Goal: Task Accomplishment & Management: Use online tool/utility

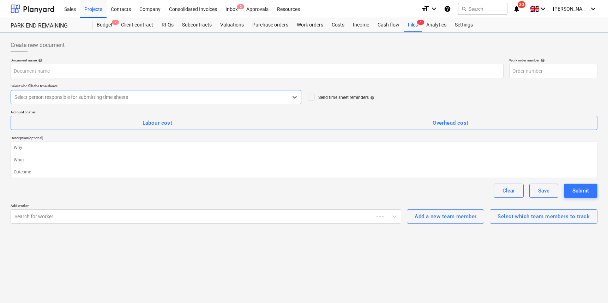
type textarea "x"
type input "002-WO-002"
type textarea "x"
type input "002-WO-001"
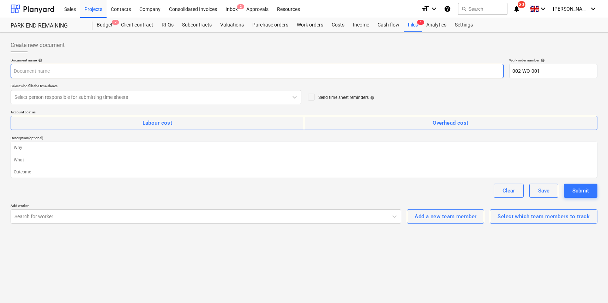
click at [70, 65] on input "text" at bounding box center [257, 71] width 493 height 14
type textarea "x"
type input "2"
type textarea "x"
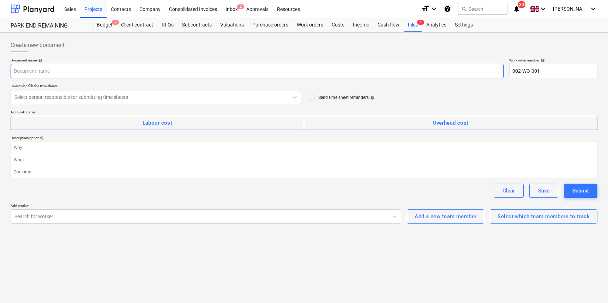
type input "P"
type textarea "x"
type input "PE"
type textarea "x"
type input "PEL"
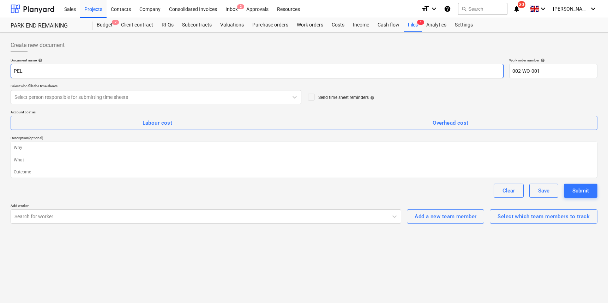
type textarea "x"
type input "PELB"
type textarea "x"
type input "PELB"
type textarea "x"
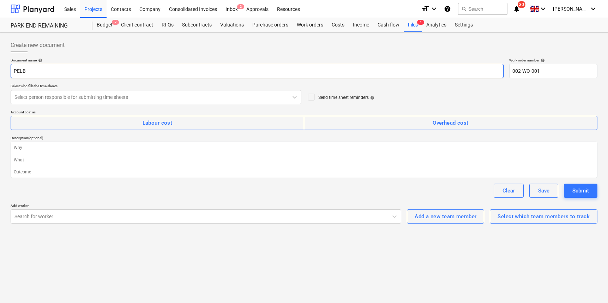
type input "PELB -"
type textarea "x"
type input "PELB -"
type textarea "x"
type input "PELB - 2"
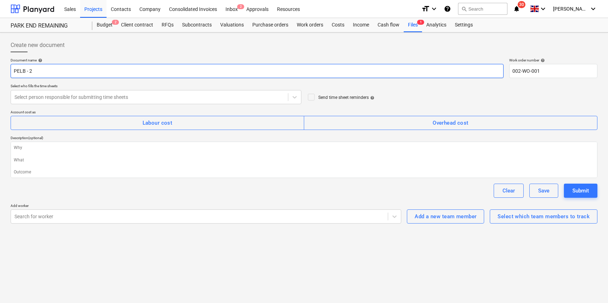
type textarea "x"
type input "PELB - 26"
type textarea "x"
type input "PELB - 26-"
type textarea "x"
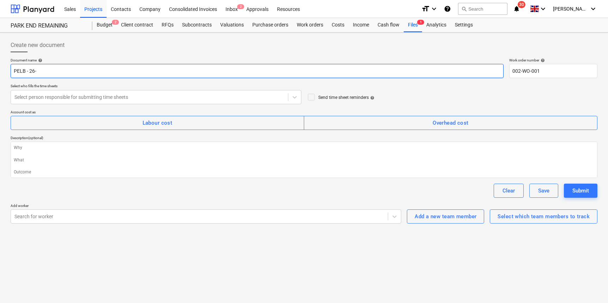
type input "PELB - 26-0"
type textarea "x"
type input "PELB - 26-08"
type textarea "x"
type input "PELB - 26-08-"
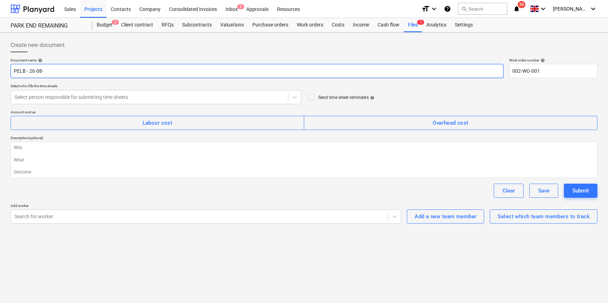
type textarea "x"
type input "PELB - 26-08-2"
type textarea "x"
type input "PELB - [DATE]"
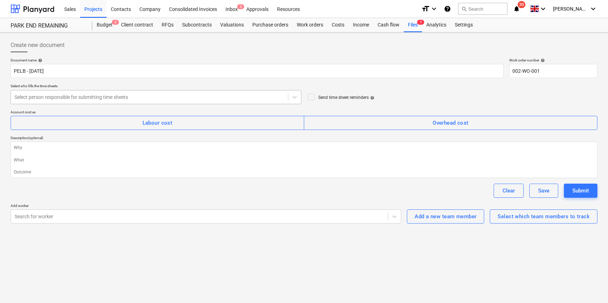
click at [74, 100] on div "Select person responsible for submitting time sheets" at bounding box center [149, 97] width 277 height 10
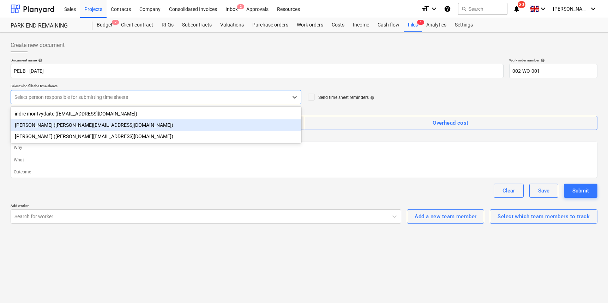
click at [70, 122] on div "[PERSON_NAME] ([PERSON_NAME][EMAIL_ADDRESS][DOMAIN_NAME])" at bounding box center [156, 124] width 291 height 11
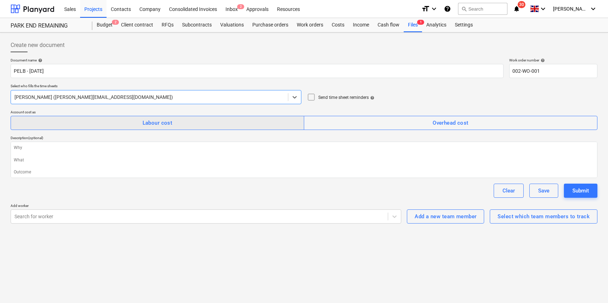
click at [161, 123] on div "Labour cost" at bounding box center [158, 122] width 30 height 9
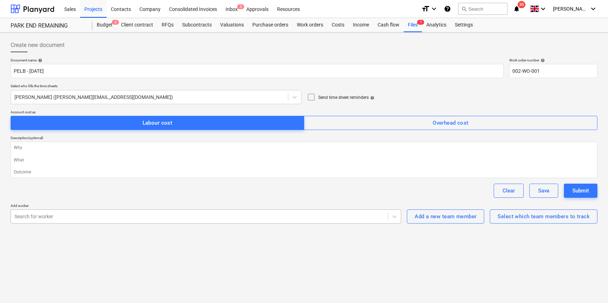
click at [43, 215] on div "Search for worker" at bounding box center [199, 216] width 370 height 6
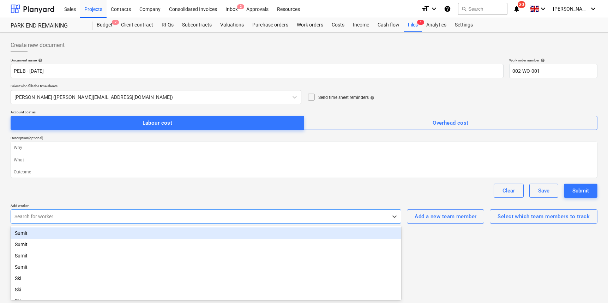
click at [39, 236] on div "Sumit" at bounding box center [206, 232] width 391 height 11
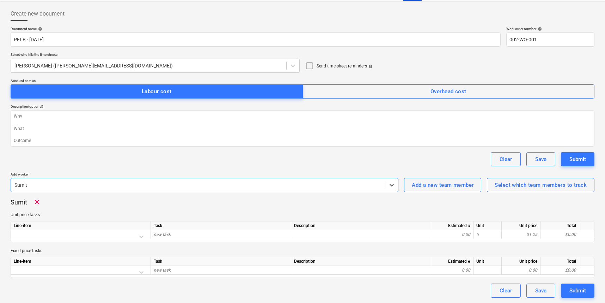
scroll to position [31, 0]
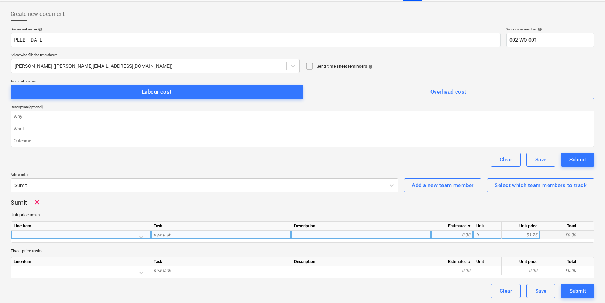
click at [66, 236] on div at bounding box center [81, 236] width 134 height 12
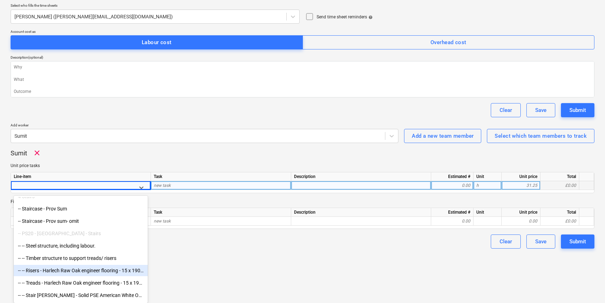
scroll to position [142, 0]
click at [66, 236] on div "-- PS20 - [GEOGRAPHIC_DATA] - Stairs" at bounding box center [81, 233] width 134 height 11
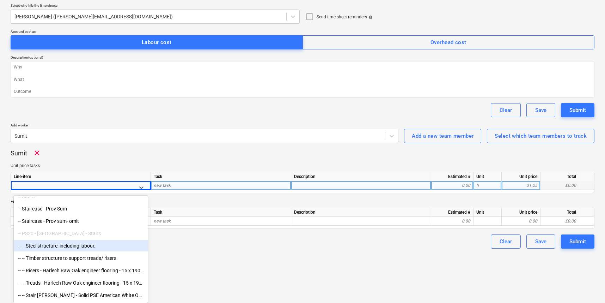
click at [36, 233] on div "-- PS20 - [GEOGRAPHIC_DATA] - Stairs" at bounding box center [81, 233] width 134 height 11
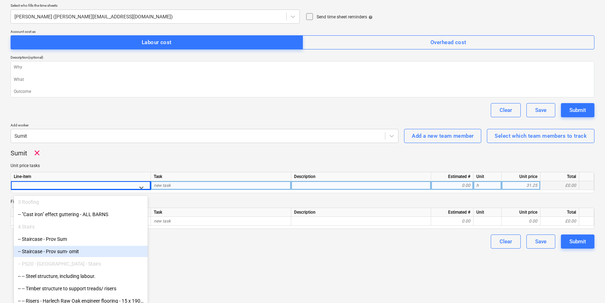
scroll to position [110, 0]
click at [17, 227] on div "4 Stairs" at bounding box center [81, 227] width 134 height 11
click at [33, 227] on div "4 Stairs" at bounding box center [81, 227] width 134 height 11
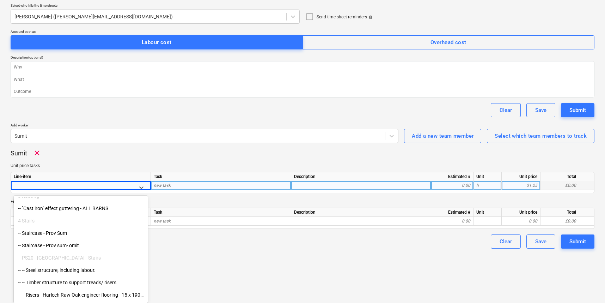
scroll to position [110, 0]
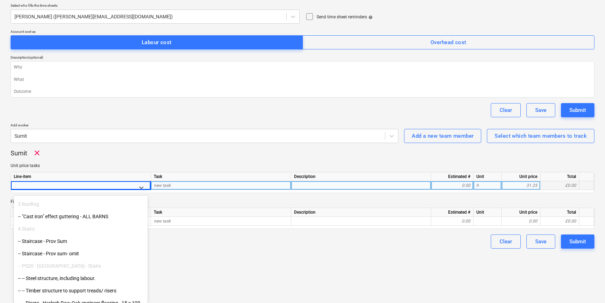
click at [25, 232] on div "4 Stairs" at bounding box center [81, 228] width 134 height 11
click at [29, 229] on div "4 Stairs" at bounding box center [81, 228] width 134 height 11
click at [48, 242] on div "-- Staircase - Prov Sum" at bounding box center [81, 240] width 134 height 11
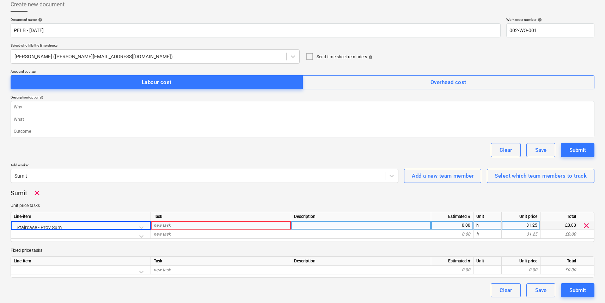
type textarea "x"
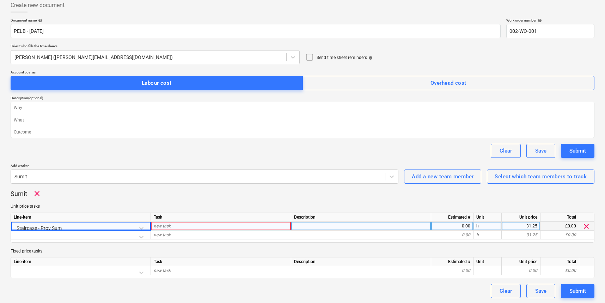
click at [140, 226] on div "Staircase - Prov Sum" at bounding box center [81, 228] width 134 height 12
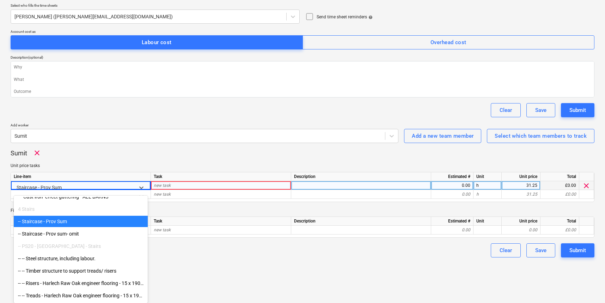
scroll to position [80, 0]
click at [52, 222] on div "-- Staircase - Prov Sum" at bounding box center [81, 221] width 134 height 11
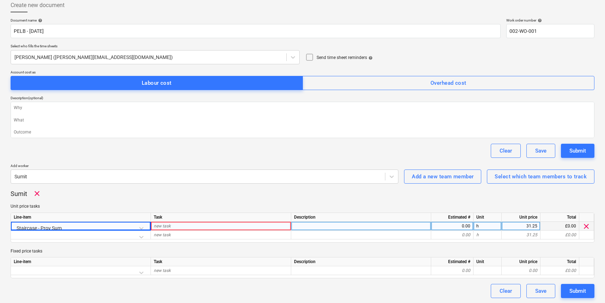
click at [172, 225] on div "new task" at bounding box center [221, 226] width 140 height 9
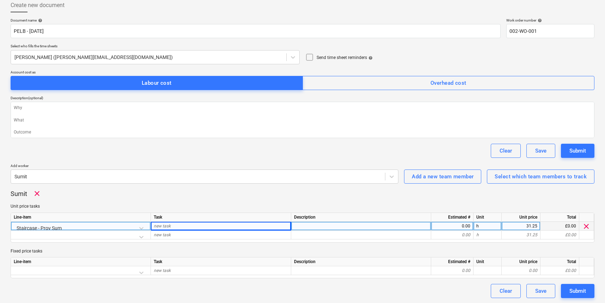
click at [307, 224] on div at bounding box center [361, 226] width 140 height 9
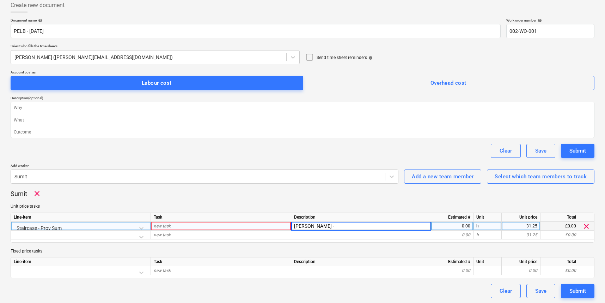
type input "[PERSON_NAME] -"
type textarea "x"
click at [205, 225] on div "new task" at bounding box center [221, 226] width 140 height 9
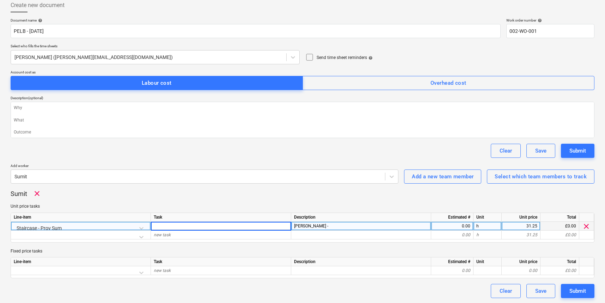
click at [332, 227] on div "[PERSON_NAME] -" at bounding box center [361, 226] width 140 height 9
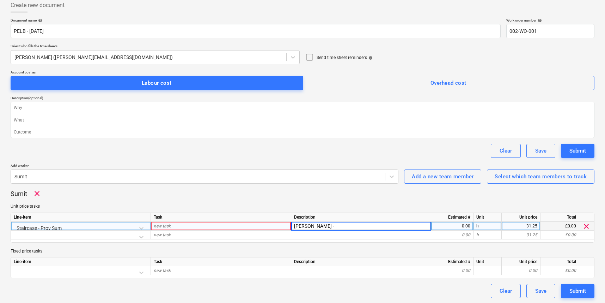
click at [330, 226] on input "[PERSON_NAME] -" at bounding box center [361, 226] width 140 height 8
type input "[PERSON_NAME] - 1st day on stair cladding"
type textarea "x"
click at [465, 225] on div "0.00" at bounding box center [452, 226] width 36 height 9
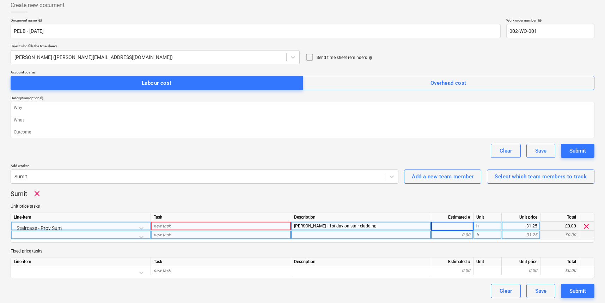
type input "8"
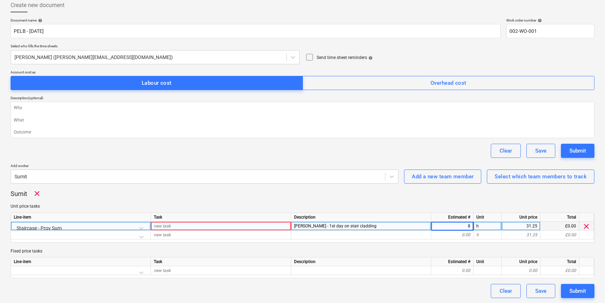
click at [476, 204] on p "Unit price tasks" at bounding box center [303, 206] width 584 height 6
click at [180, 224] on div "new task" at bounding box center [221, 226] width 140 height 9
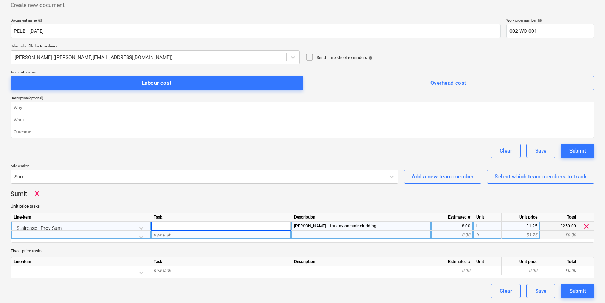
click at [178, 230] on div "new task" at bounding box center [221, 234] width 140 height 9
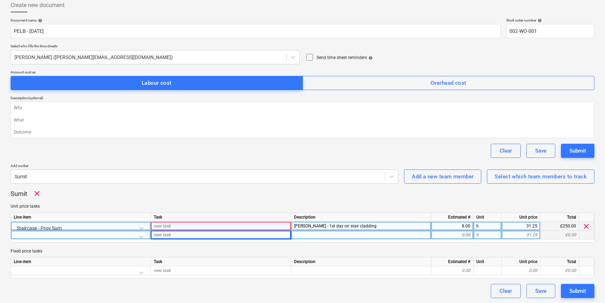
click at [180, 225] on div "new task" at bounding box center [221, 226] width 140 height 9
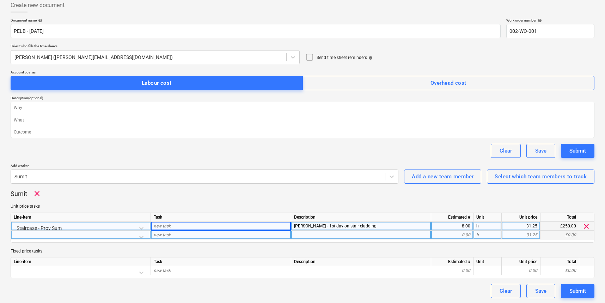
click at [570, 226] on div "£250.00" at bounding box center [560, 226] width 39 height 9
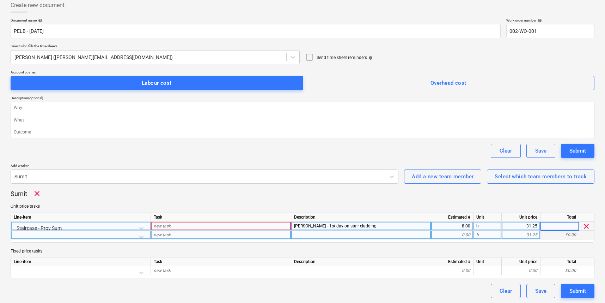
click at [546, 207] on p "Unit price tasks" at bounding box center [303, 206] width 584 height 6
click at [105, 177] on div at bounding box center [197, 176] width 367 height 7
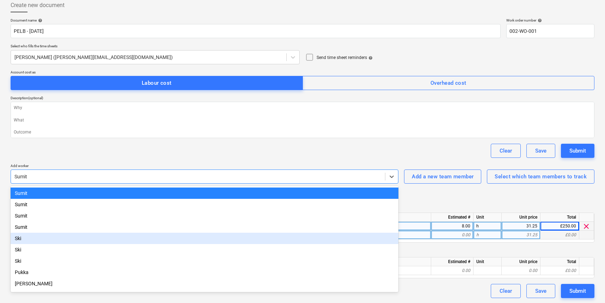
scroll to position [0, 0]
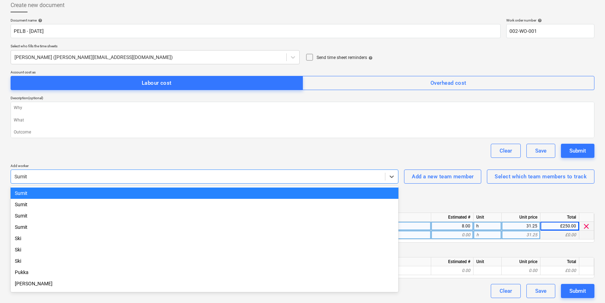
click at [40, 191] on div "Sumit" at bounding box center [205, 192] width 388 height 11
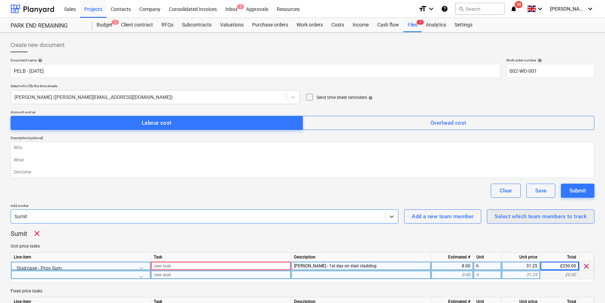
click at [534, 217] on div "Select which team members to track" at bounding box center [541, 216] width 92 height 9
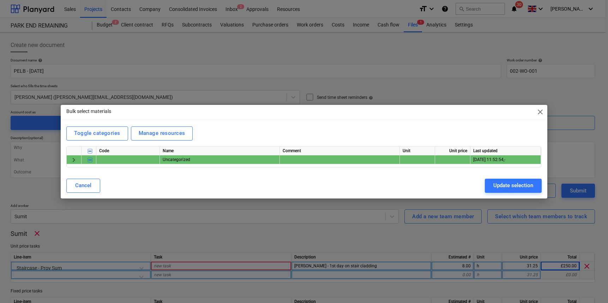
click at [75, 160] on span "keyboard_arrow_right" at bounding box center [74, 159] width 8 height 8
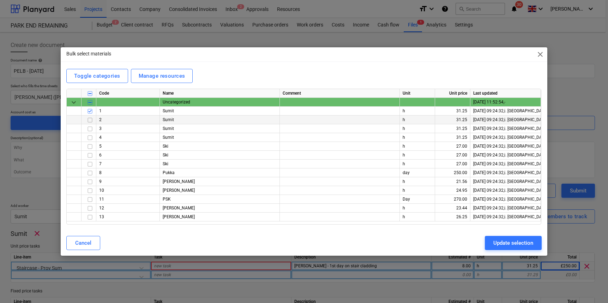
click at [89, 120] on input "checkbox" at bounding box center [90, 120] width 8 height 8
click at [91, 130] on input "checkbox" at bounding box center [90, 129] width 8 height 8
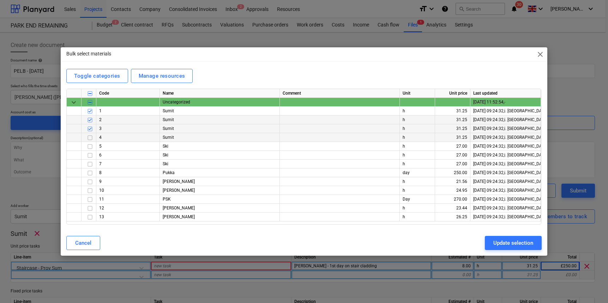
click at [89, 138] on input "checkbox" at bounding box center [90, 137] width 8 height 8
click at [530, 246] on div "Update selection" at bounding box center [513, 242] width 40 height 9
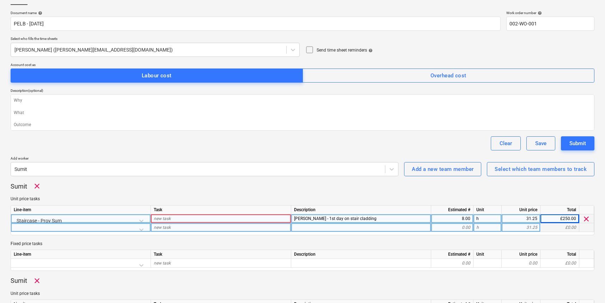
scroll to position [47, 0]
click at [535, 168] on div "Select which team members to track" at bounding box center [541, 168] width 92 height 9
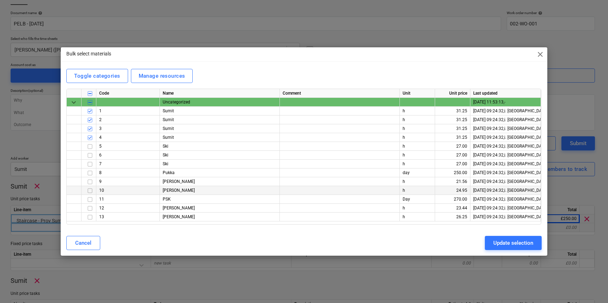
click at [88, 190] on input "checkbox" at bounding box center [90, 190] width 8 height 8
click at [90, 209] on input "checkbox" at bounding box center [90, 208] width 8 height 8
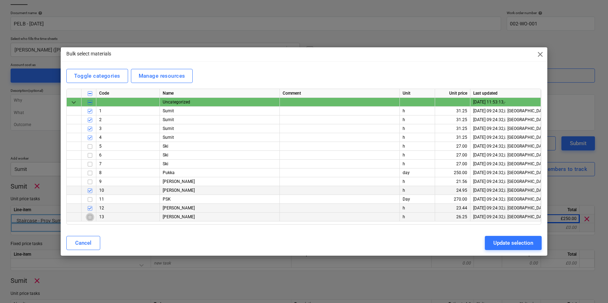
click at [91, 218] on input "checkbox" at bounding box center [90, 217] width 8 height 8
click at [89, 137] on input "checkbox" at bounding box center [90, 137] width 8 height 8
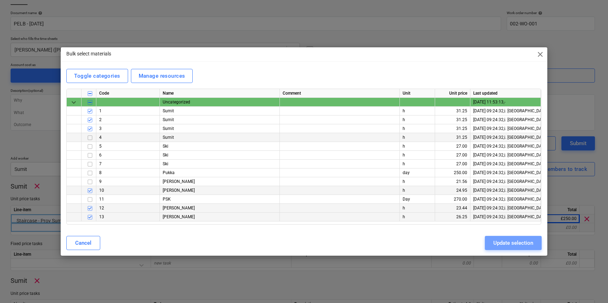
drag, startPoint x: 508, startPoint y: 241, endPoint x: 501, endPoint y: 240, distance: 6.9
click at [508, 241] on div "Update selection" at bounding box center [513, 242] width 40 height 9
type textarea "x"
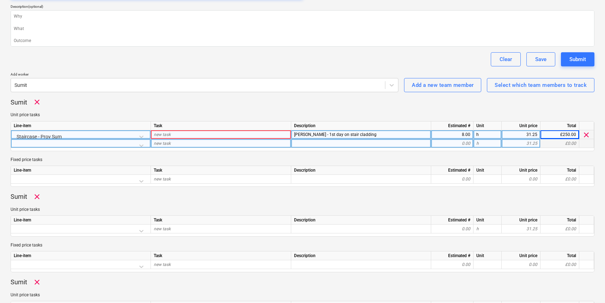
scroll to position [145, 0]
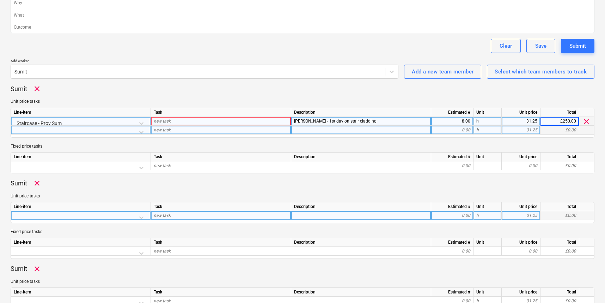
click at [43, 212] on div at bounding box center [81, 217] width 134 height 12
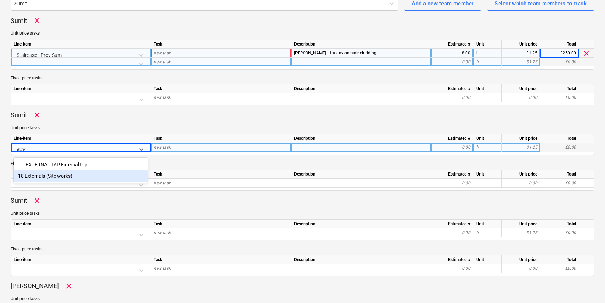
scroll to position [216, 0]
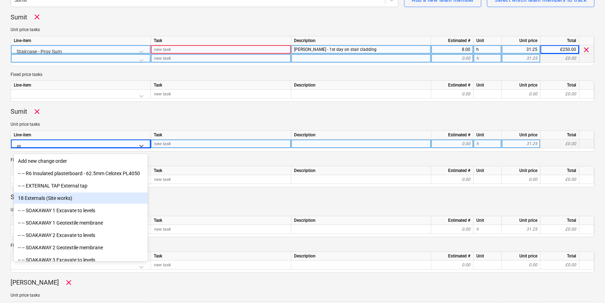
type input "e"
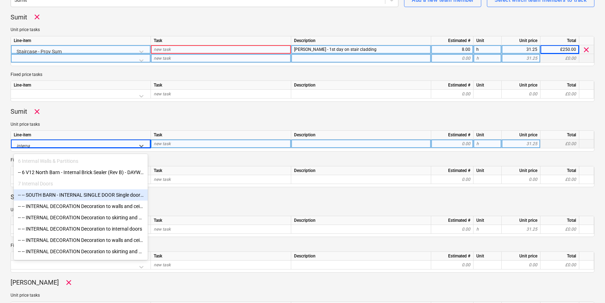
type input "internal"
click at [35, 185] on div "7 Internal Doors" at bounding box center [81, 183] width 134 height 11
click at [36, 184] on div "7 Internal Doors" at bounding box center [81, 183] width 134 height 11
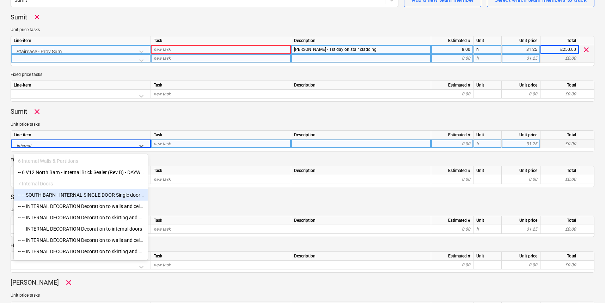
scroll to position [0, 0]
click at [72, 196] on div "-- -- SOUTH BARN - INTERNAL SINGLE DOOR Single door (PC Sum £85 per door to sup…" at bounding box center [81, 194] width 134 height 11
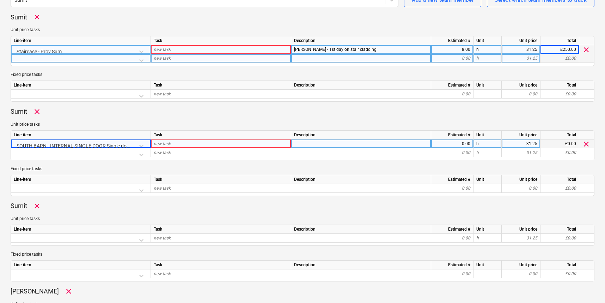
click at [101, 141] on div "SOUTH BARN - INTERNAL SINGLE DOOR Single door (PC [PERSON_NAME] £85 per door to…" at bounding box center [81, 145] width 134 height 12
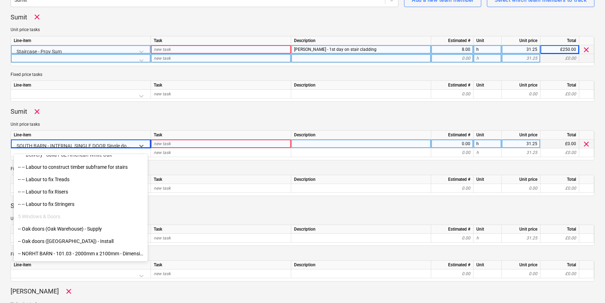
scroll to position [244, 0]
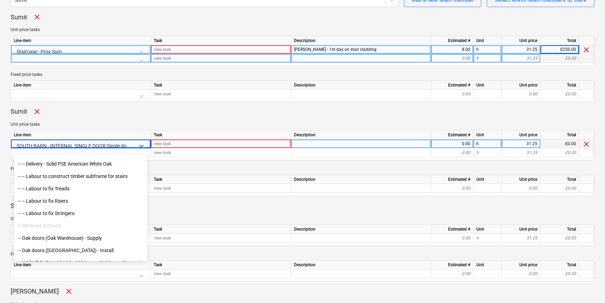
click at [123, 142] on div "SOUTH BARN - INTERNAL SINGLE DOOR Single door (PC [PERSON_NAME] £85 per door to…" at bounding box center [74, 145] width 115 height 9
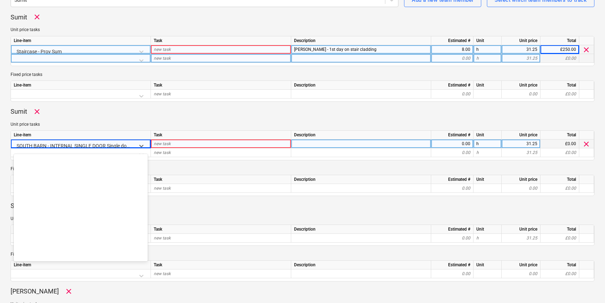
scroll to position [457, 0]
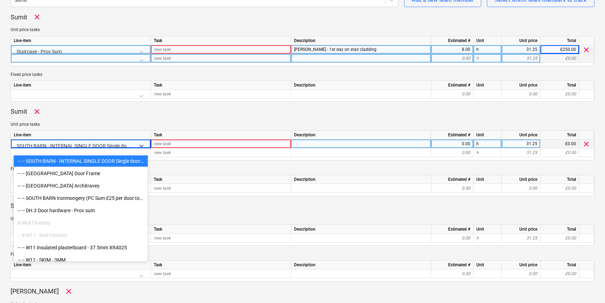
drag, startPoint x: 123, startPoint y: 143, endPoint x: 23, endPoint y: 143, distance: 100.2
click at [24, 143] on div "SOUTH BARN - INTERNAL SINGLE DOOR Single door (PC [PERSON_NAME] £85 per door to…" at bounding box center [74, 145] width 121 height 12
click at [83, 143] on div "SOUTH BARN - INTERNAL SINGLE DOOR Single door (PC [PERSON_NAME] £85 per door to…" at bounding box center [74, 145] width 115 height 9
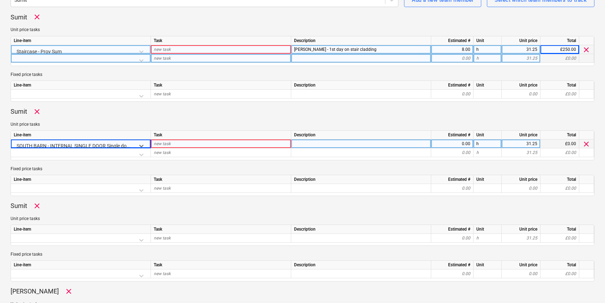
drag, startPoint x: 124, startPoint y: 143, endPoint x: 39, endPoint y: 140, distance: 85.1
click at [123, 143] on div "SOUTH BARN - INTERNAL SINGLE DOOR Single door (PC [PERSON_NAME] £85 per door to…" at bounding box center [74, 145] width 115 height 9
drag, startPoint x: 16, startPoint y: 144, endPoint x: 108, endPoint y: 144, distance: 92.8
click at [108, 144] on div "SOUTH BARN - INTERNAL SINGLE DOOR Single door (PC [PERSON_NAME] £85 per door to…" at bounding box center [74, 145] width 121 height 12
click at [127, 144] on div "SOUTH BARN - INTERNAL SINGLE DOOR Single door (PC [PERSON_NAME] £85 per door to…" at bounding box center [74, 145] width 115 height 9
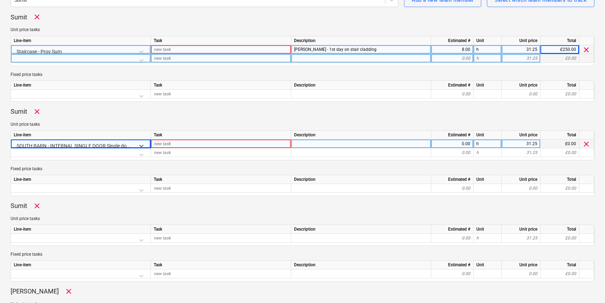
click at [126, 144] on div "SOUTH BARN - INTERNAL SINGLE DOOR Single door (PC [PERSON_NAME] £85 per door to…" at bounding box center [74, 145] width 115 height 9
click at [129, 144] on div "SOUTH BARN - INTERNAL SINGLE DOOR Single door (PC [PERSON_NAME] £85 per door to…" at bounding box center [74, 145] width 115 height 9
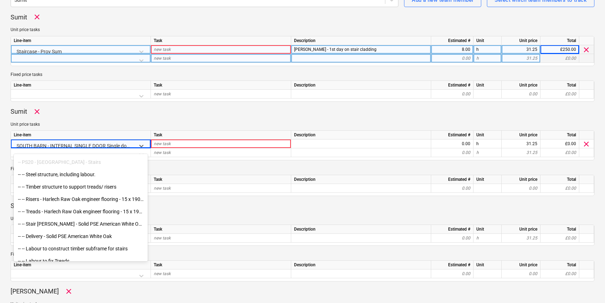
scroll to position [173, 0]
type textarea "x"
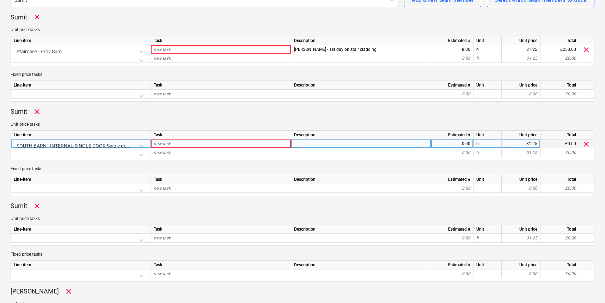
click at [171, 145] on div "new task" at bounding box center [221, 143] width 140 height 9
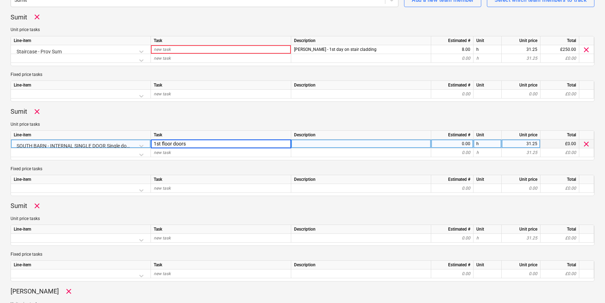
type input "1st floor doors"
type textarea "x"
click at [325, 145] on div at bounding box center [361, 143] width 140 height 9
type input "Dwean - Install 3 x doors"
type textarea "x"
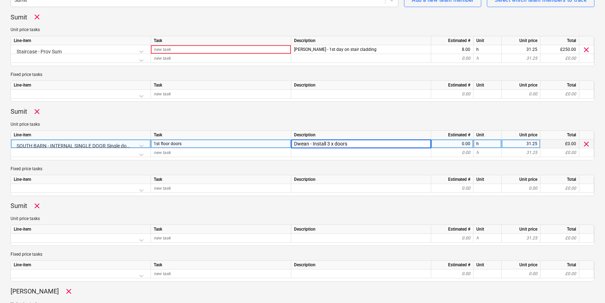
click at [457, 142] on div "0.00" at bounding box center [452, 143] width 36 height 9
type input "8"
click at [73, 166] on p "Fixed price tasks" at bounding box center [303, 169] width 584 height 6
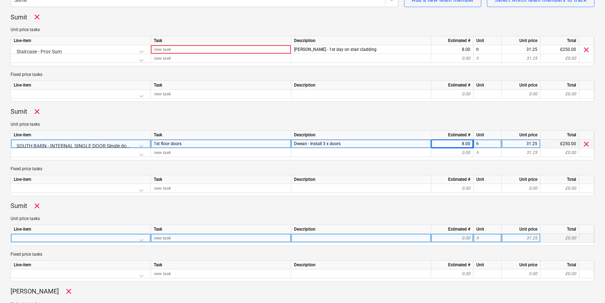
click at [42, 239] on div at bounding box center [81, 240] width 134 height 12
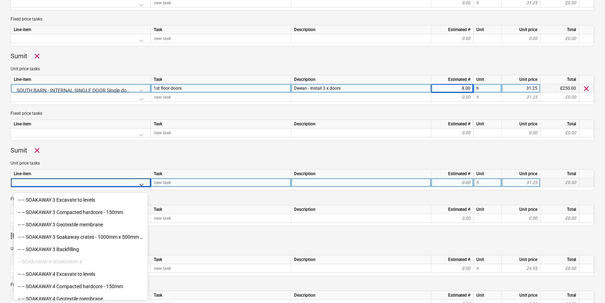
scroll to position [1877, 0]
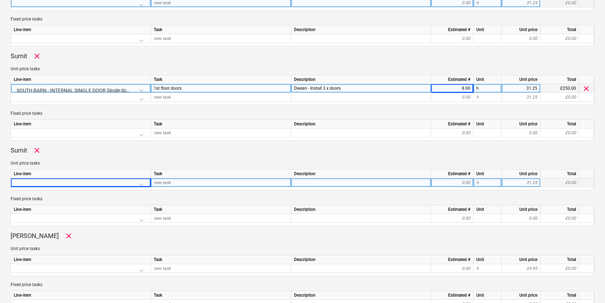
type textarea "x"
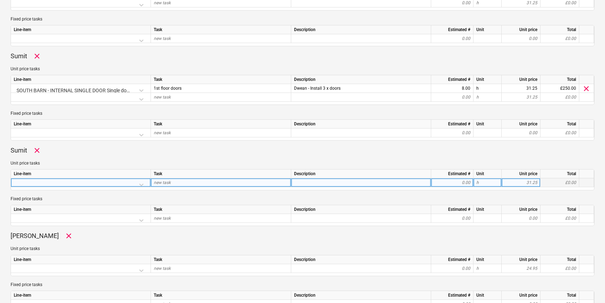
click at [39, 181] on div at bounding box center [81, 184] width 134 height 12
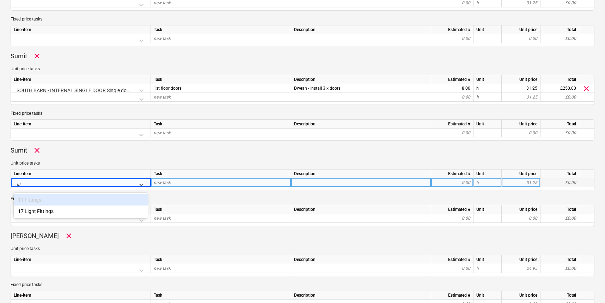
type input "fitt"
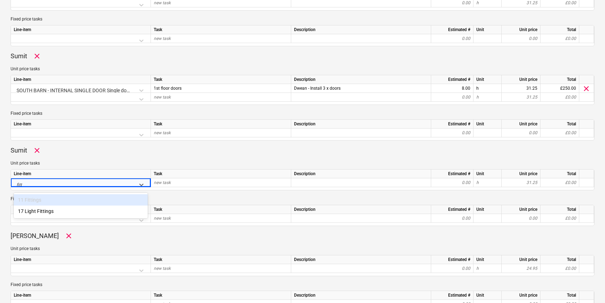
click at [32, 201] on div "11 Fittings" at bounding box center [81, 199] width 134 height 11
click at [54, 169] on div "Line-item" at bounding box center [81, 173] width 140 height 9
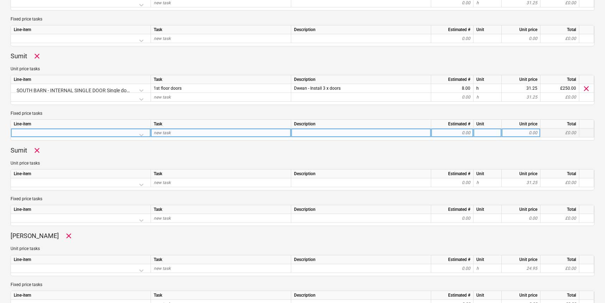
scroll to position [274, 0]
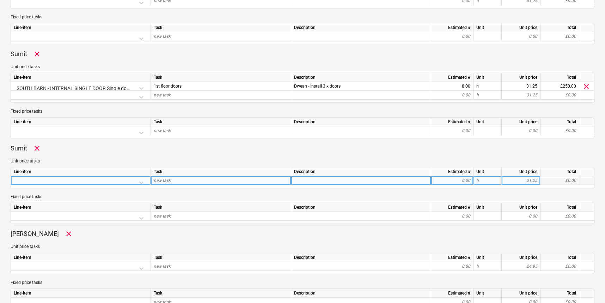
click at [35, 179] on div at bounding box center [81, 182] width 134 height 12
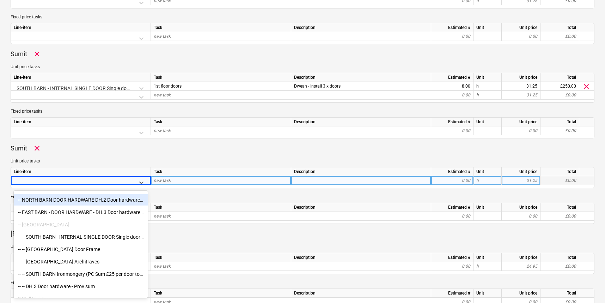
scroll to position [420, 0]
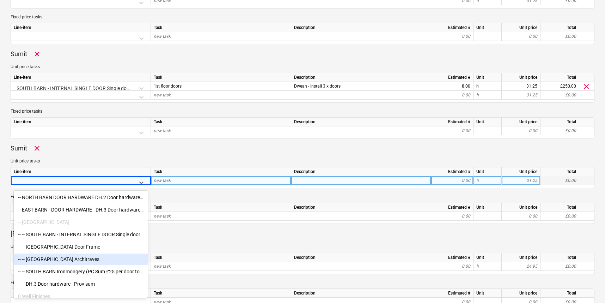
drag, startPoint x: 59, startPoint y: 256, endPoint x: 55, endPoint y: 254, distance: 5.2
click at [60, 256] on div "-- -- [GEOGRAPHIC_DATA] Architraves" at bounding box center [81, 258] width 134 height 11
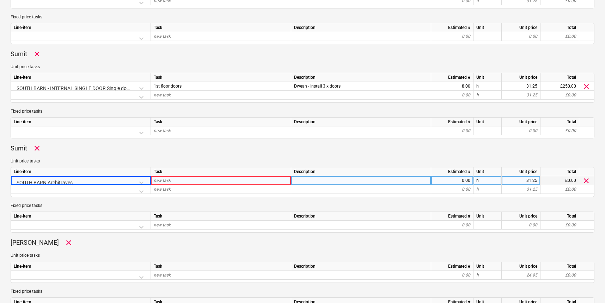
click at [107, 189] on div at bounding box center [81, 191] width 134 height 12
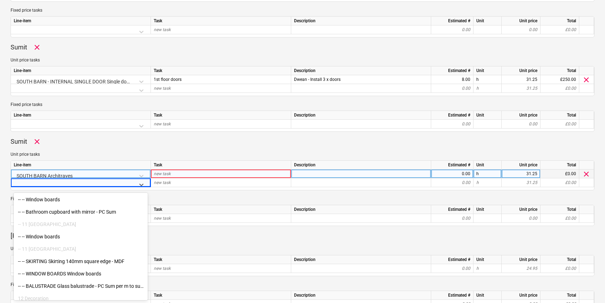
scroll to position [1258, 0]
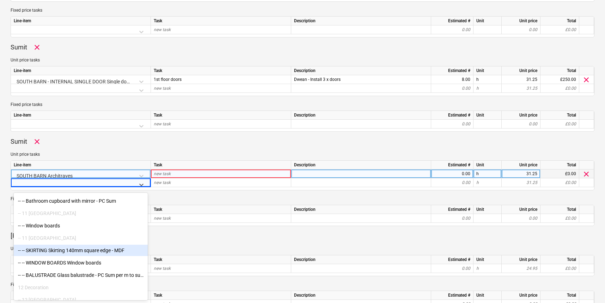
click at [62, 252] on div "-- -- SKIRTING Skirting 140mm square edge - MDF" at bounding box center [81, 249] width 134 height 11
type textarea "x"
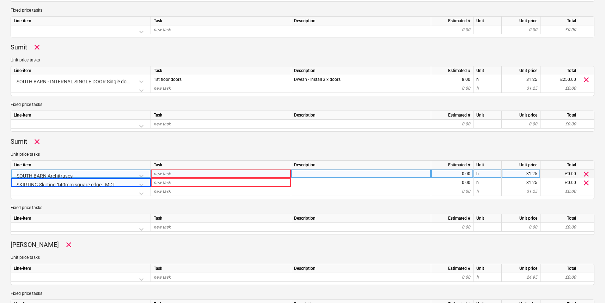
click at [189, 171] on div "new task" at bounding box center [221, 173] width 140 height 9
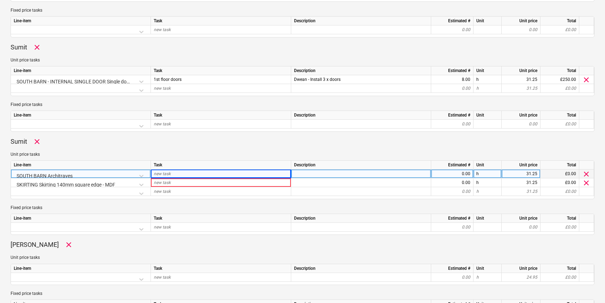
click at [312, 173] on div at bounding box center [361, 173] width 140 height 9
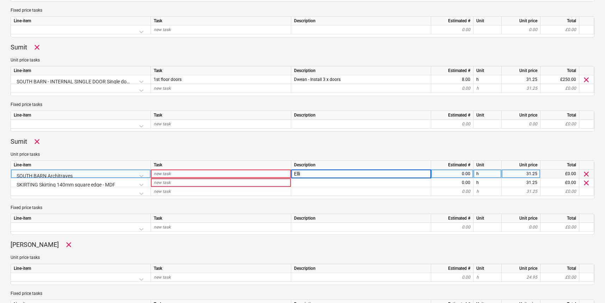
type input "[PERSON_NAME]"
type textarea "x"
click at [332, 175] on div "[PERSON_NAME]" at bounding box center [361, 173] width 140 height 9
type input "[PERSON_NAME] - 1st floor SB"
drag, startPoint x: 349, startPoint y: 171, endPoint x: 280, endPoint y: 171, distance: 68.8
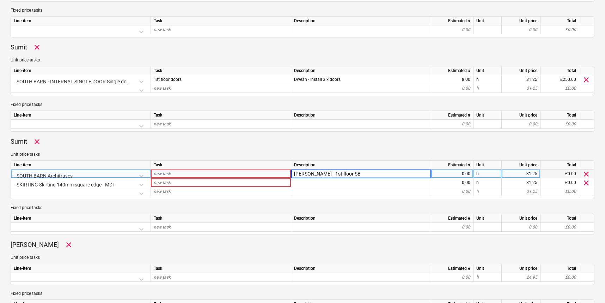
click at [0, 0] on div "SOUTH BARN Architraves new task [PERSON_NAME] - 1st floor SB 0.00 h 31.25 £0.00…" at bounding box center [0, 0] width 0 height 0
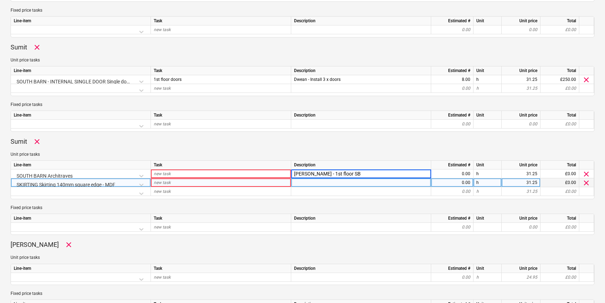
type textarea "x"
click at [314, 182] on div at bounding box center [361, 182] width 140 height 9
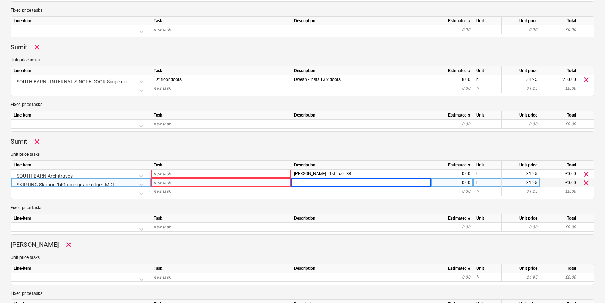
type input "[PERSON_NAME] - 1st floor SB"
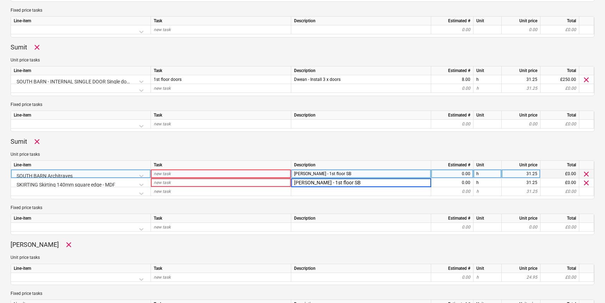
type textarea "x"
click at [460, 172] on div "0.00" at bounding box center [452, 173] width 36 height 9
type input "4"
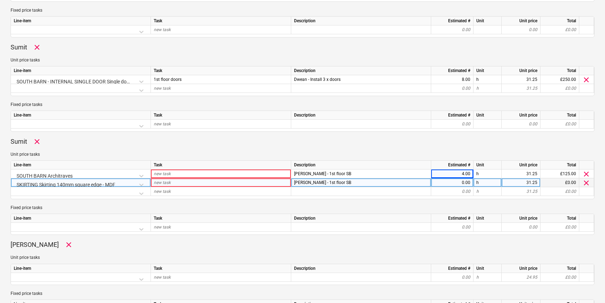
click at [460, 182] on div "0.00" at bounding box center [452, 182] width 36 height 9
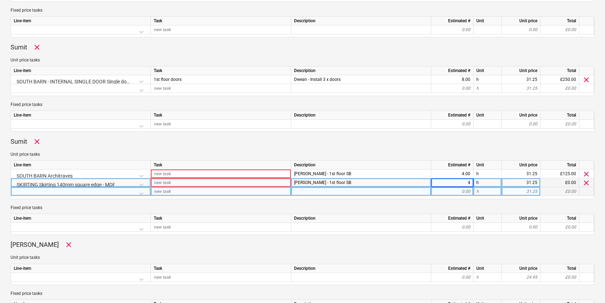
type textarea "x"
click at [463, 192] on div "0.00" at bounding box center [452, 191] width 36 height 9
click at [300, 181] on div "[PERSON_NAME] - 1st floor SB" at bounding box center [361, 182] width 140 height 9
click at [302, 183] on input "[PERSON_NAME] - 1st floor SB" at bounding box center [361, 182] width 140 height 8
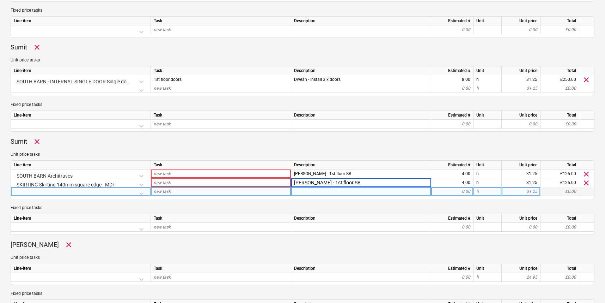
drag, startPoint x: 302, startPoint y: 183, endPoint x: 308, endPoint y: 191, distance: 9.3
click at [302, 183] on input "[PERSON_NAME] - 1st floor SB" at bounding box center [361, 182] width 140 height 8
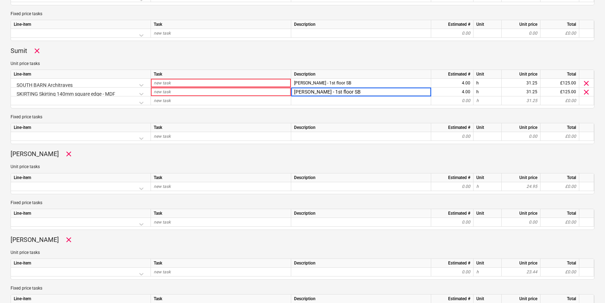
scroll to position [386, 0]
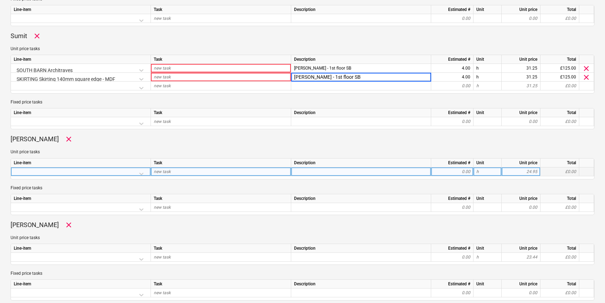
click at [44, 169] on div at bounding box center [81, 173] width 134 height 12
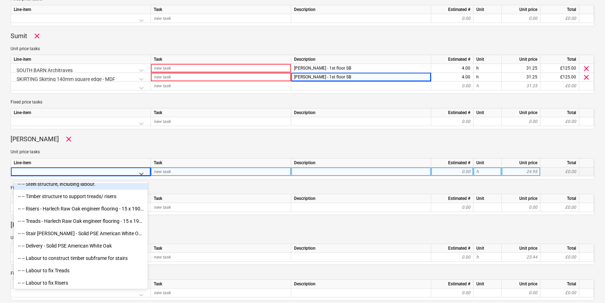
scroll to position [191, 0]
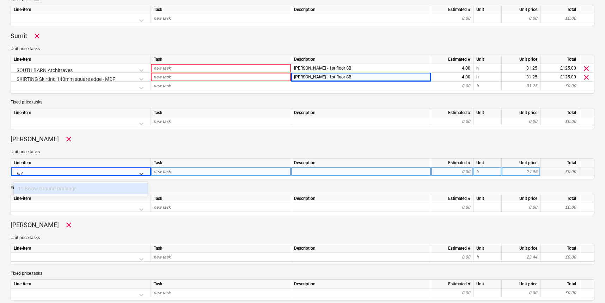
click at [61, 185] on div "19 Below Ground Drainage" at bounding box center [81, 188] width 134 height 11
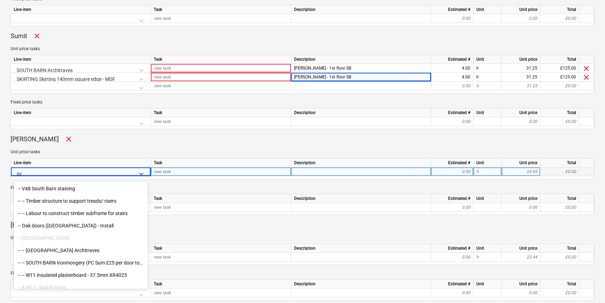
type input "b"
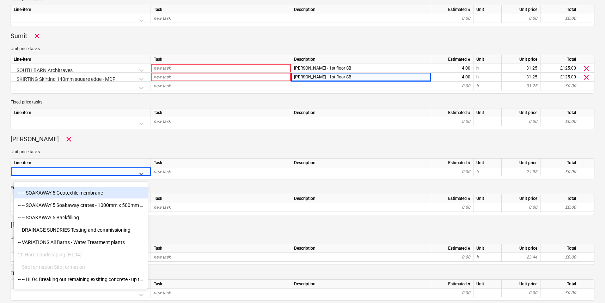
scroll to position [2048, 0]
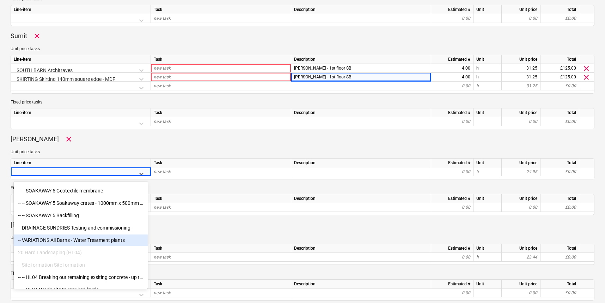
click at [74, 241] on div "-- VARIATIONS All Barns - Water Treatment plants" at bounding box center [81, 239] width 134 height 11
type textarea "x"
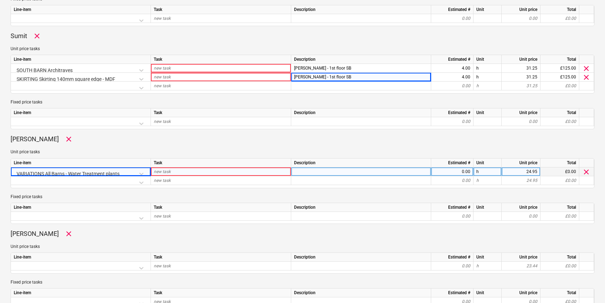
click at [317, 170] on div at bounding box center [361, 171] width 140 height 9
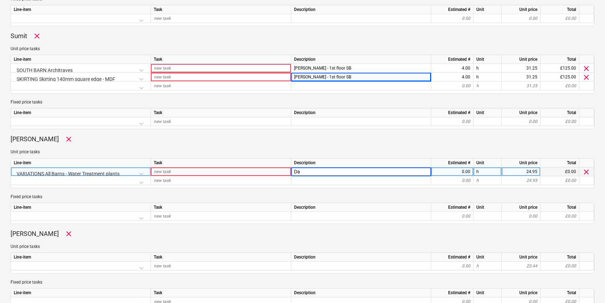
type input "D"
type input "SB - treatment plant"
type textarea "x"
click at [467, 171] on div "0.00" at bounding box center [452, 171] width 36 height 9
type input "8"
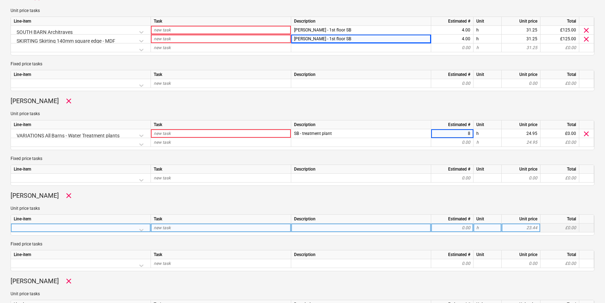
scroll to position [424, 0]
click at [144, 230] on div at bounding box center [81, 230] width 134 height 12
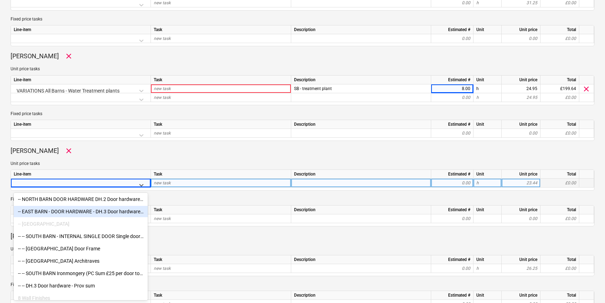
scroll to position [431, 0]
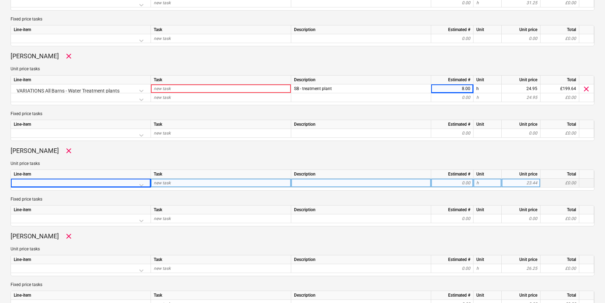
click at [82, 168] on div "Unit price tasks Line-item Task Description Estimated # Unit Unit price Total n…" at bounding box center [303, 176] width 584 height 30
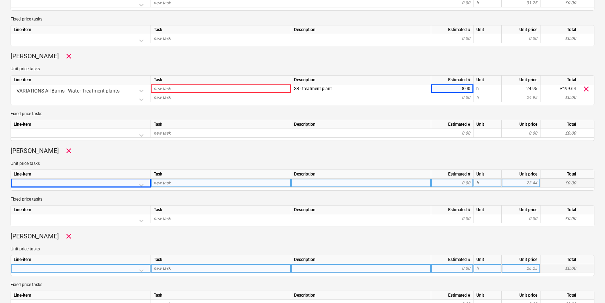
click at [47, 266] on div at bounding box center [81, 270] width 134 height 12
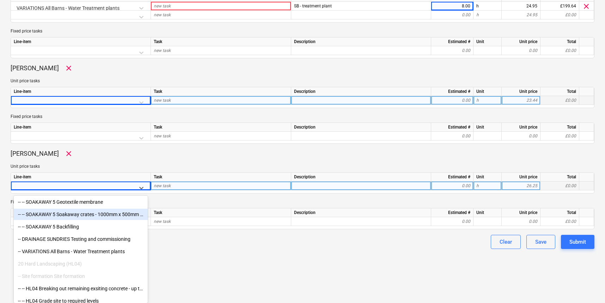
scroll to position [2054, 0]
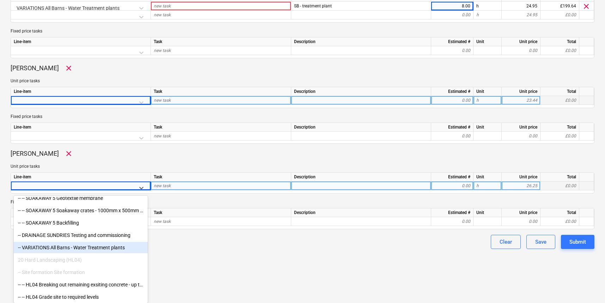
click at [55, 248] on div "-- VARIATIONS All Barns - Water Treatment plants" at bounding box center [81, 247] width 134 height 11
type textarea "x"
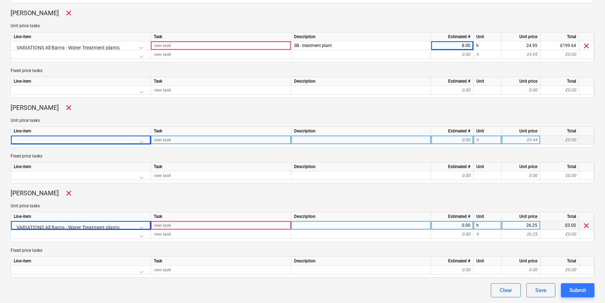
scroll to position [511, 0]
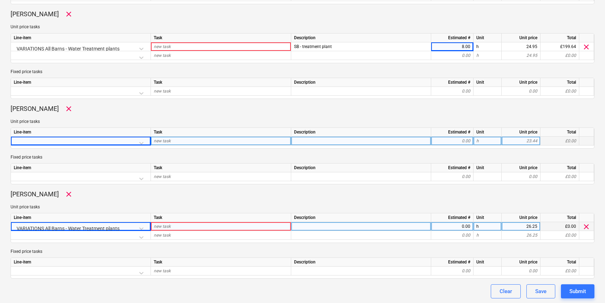
click at [301, 225] on div at bounding box center [361, 226] width 140 height 9
click at [317, 223] on input "SB - treat,ent plant" at bounding box center [361, 226] width 140 height 8
type input "SB - treatment plant"
type textarea "x"
click at [467, 225] on div "0.00" at bounding box center [452, 226] width 36 height 9
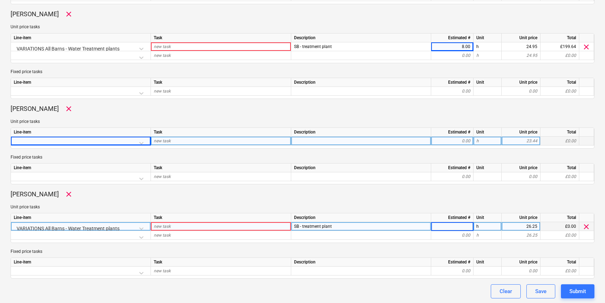
type input "8"
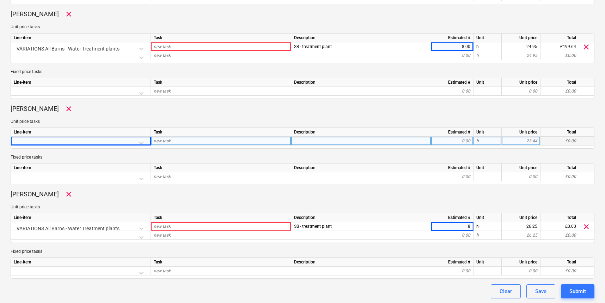
click at [162, 195] on div "[PERSON_NAME] clear" at bounding box center [303, 194] width 584 height 8
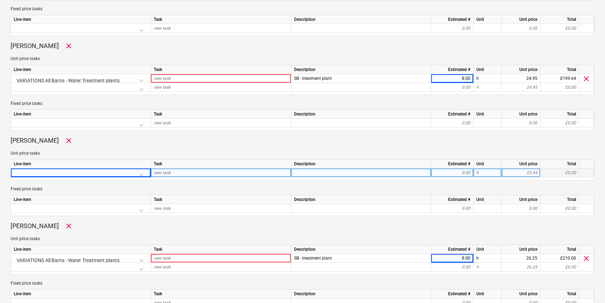
scroll to position [479, 0]
click at [38, 172] on div at bounding box center [81, 174] width 134 height 12
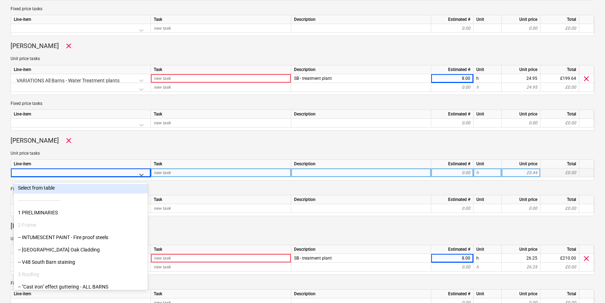
scroll to position [31, 0]
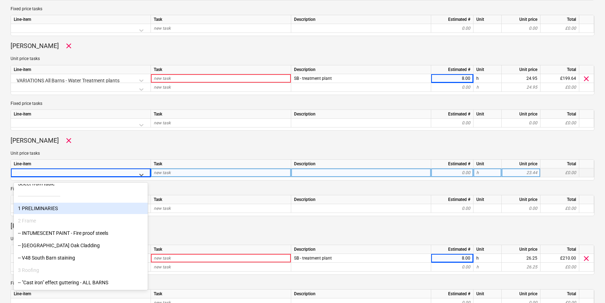
click at [47, 206] on div "1 PRELIMINARIES" at bounding box center [81, 208] width 134 height 11
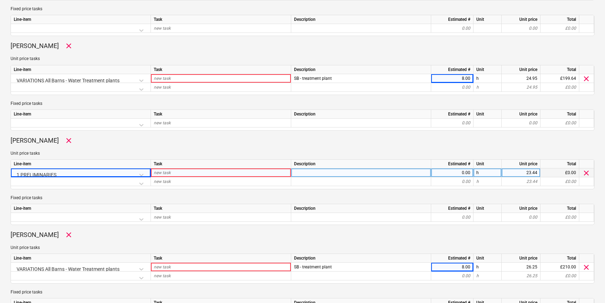
type textarea "x"
click at [73, 171] on div "1 PRELIMINARIES" at bounding box center [81, 174] width 134 height 12
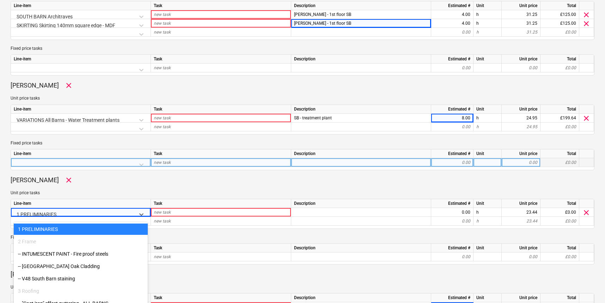
scroll to position [445, 0]
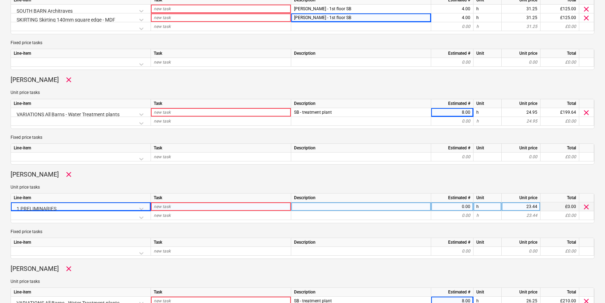
click at [309, 203] on div at bounding box center [361, 206] width 140 height 9
type input "Miscs - site cleaning"
type textarea "x"
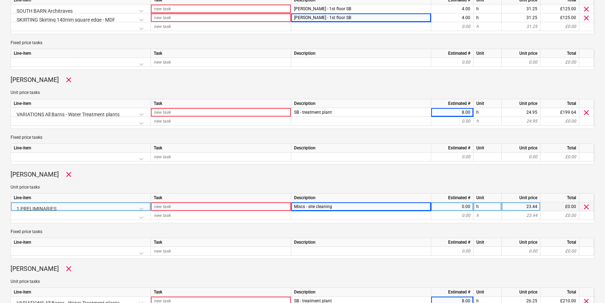
click at [143, 204] on div "1 PRELIMINARIES" at bounding box center [81, 208] width 134 height 12
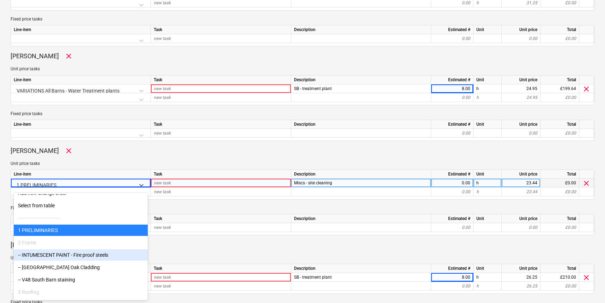
scroll to position [18, 0]
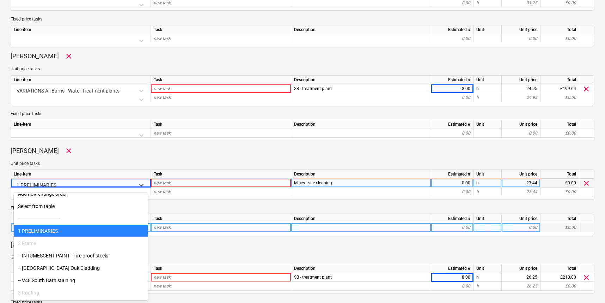
click at [43, 229] on div "1 PRELIMINARIES" at bounding box center [81, 230] width 134 height 11
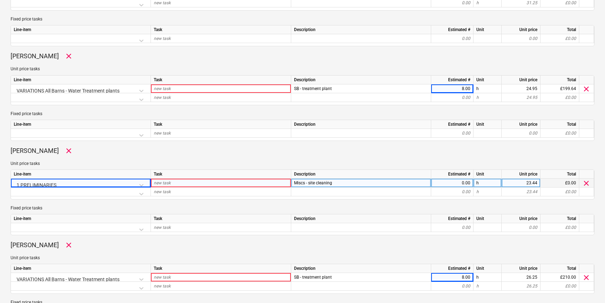
click at [466, 184] on div "0.00" at bounding box center [452, 183] width 36 height 9
type input "8"
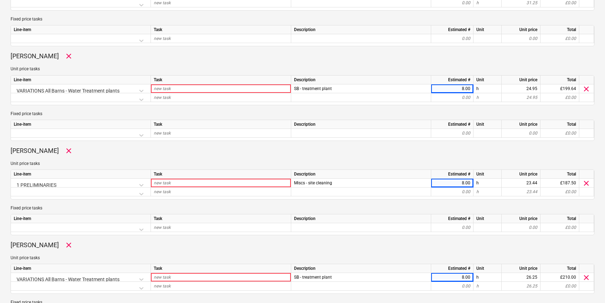
scroll to position [469, 0]
click at [386, 206] on p "Fixed price tasks" at bounding box center [303, 208] width 584 height 6
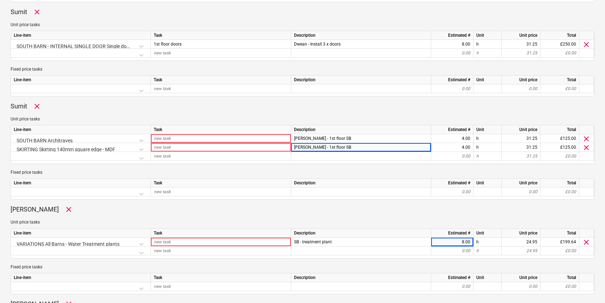
scroll to position [310, 0]
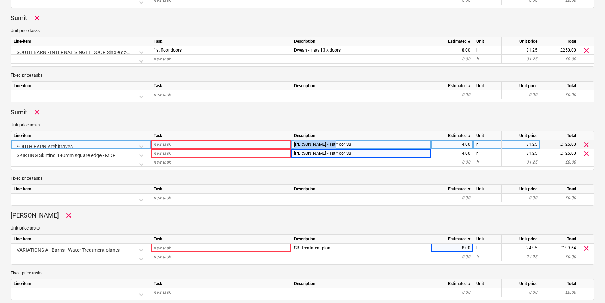
drag, startPoint x: 318, startPoint y: 144, endPoint x: 275, endPoint y: 144, distance: 43.0
click at [0, 0] on div "SOUTH BARN Architraves new task [PERSON_NAME] - 1st floor SB 4.00 h 31.25 £125.…" at bounding box center [0, 0] width 0 height 0
copy div "[PERSON_NAME] - 1st floor SB"
click at [204, 143] on div "new task" at bounding box center [221, 144] width 140 height 9
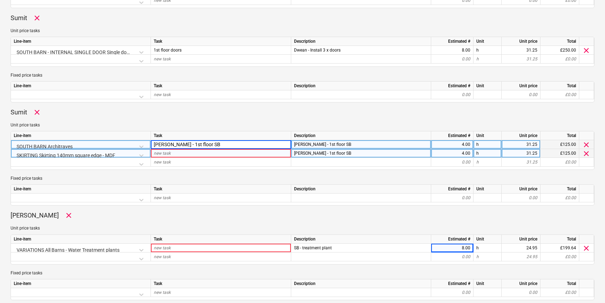
type textarea "x"
click at [206, 152] on div "new task" at bounding box center [221, 153] width 140 height 9
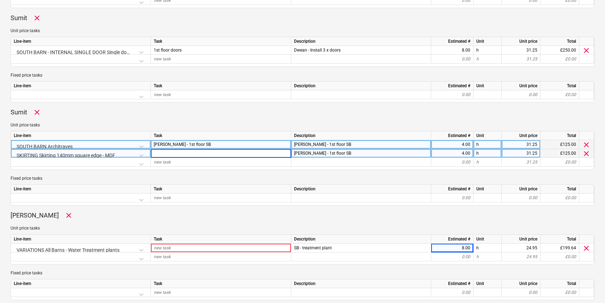
type input "[PERSON_NAME] - 1st floor SB"
type textarea "x"
drag, startPoint x: 291, startPoint y: 144, endPoint x: 272, endPoint y: 143, distance: 19.4
click at [0, 0] on div "SOUTH BARN [PERSON_NAME] - 1st floor [PERSON_NAME] - 1st floor SB 4.00 h 31.25 …" at bounding box center [0, 0] width 0 height 0
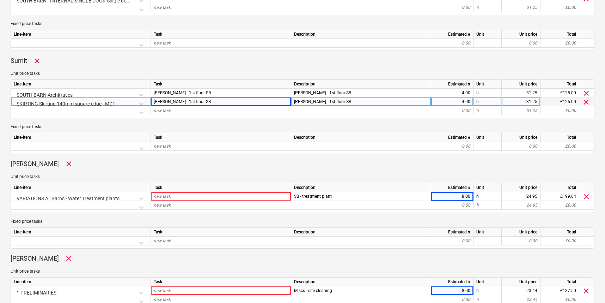
scroll to position [368, 0]
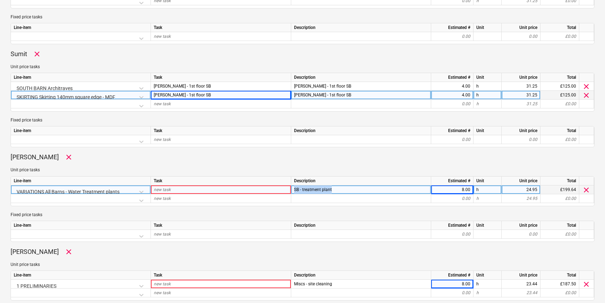
drag, startPoint x: 334, startPoint y: 189, endPoint x: 287, endPoint y: 188, distance: 47.3
click at [0, 0] on div "VARIATIONS All Barns - Water Treatment plants new task SB - treatment plant 8.0…" at bounding box center [0, 0] width 0 height 0
copy div "SB - treatment plant"
click at [219, 187] on div "new task" at bounding box center [221, 189] width 140 height 9
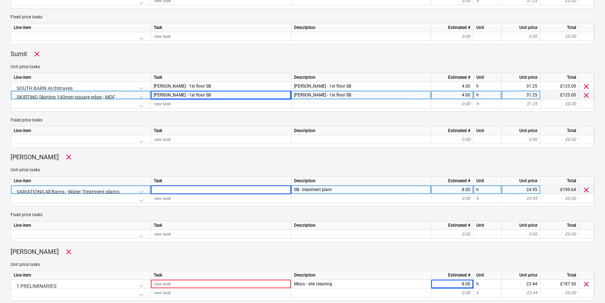
type input "[PERSON_NAME] - 1st floor SB"
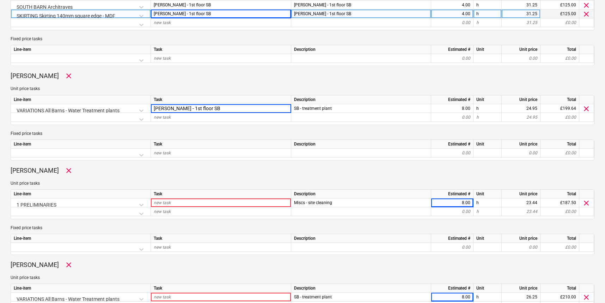
scroll to position [449, 0]
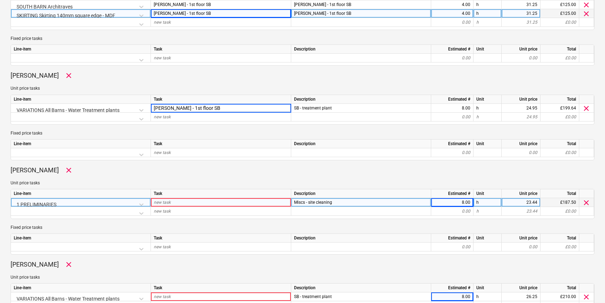
type textarea "x"
drag, startPoint x: 303, startPoint y: 201, endPoint x: 291, endPoint y: 201, distance: 11.3
click at [291, 201] on div "Miscs - site cleaning" at bounding box center [361, 202] width 140 height 9
click at [328, 199] on input "Miscs - site cleaning" at bounding box center [361, 202] width 140 height 8
drag, startPoint x: 338, startPoint y: 201, endPoint x: 291, endPoint y: 200, distance: 46.9
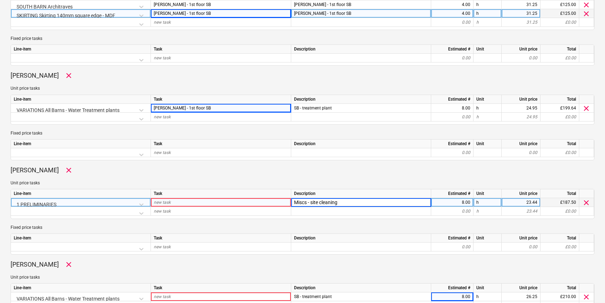
click at [292, 201] on input "Miscs - site cleaning" at bounding box center [361, 202] width 140 height 8
click at [198, 201] on div "new task" at bounding box center [221, 202] width 140 height 9
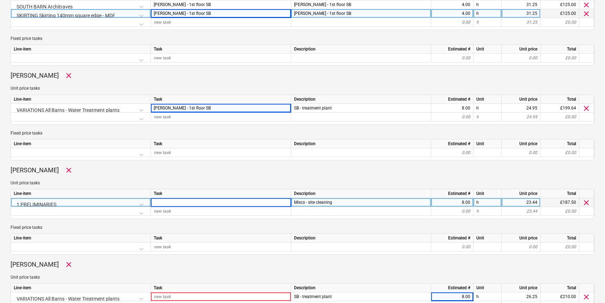
type input "Miscs - site cleaning"
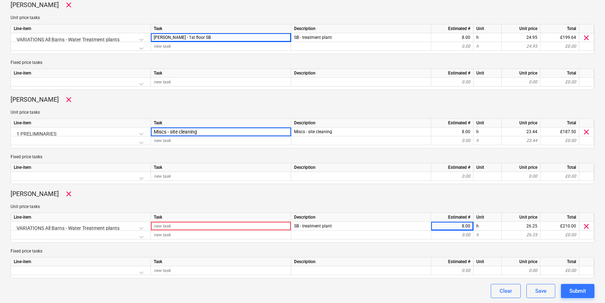
scroll to position [520, 0]
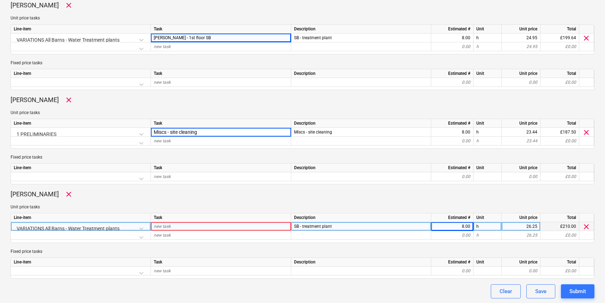
type textarea "x"
click at [339, 228] on div "SB - treatment plant" at bounding box center [361, 226] width 140 height 9
click at [205, 225] on div "new task" at bounding box center [221, 226] width 140 height 9
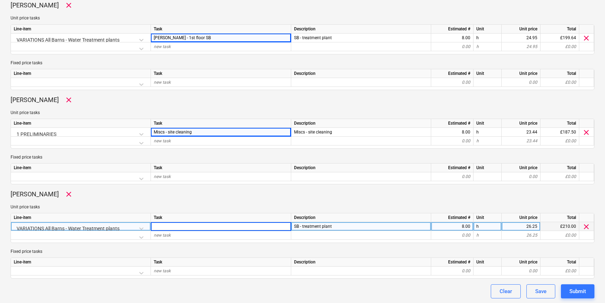
type input "SB - treatment plant"
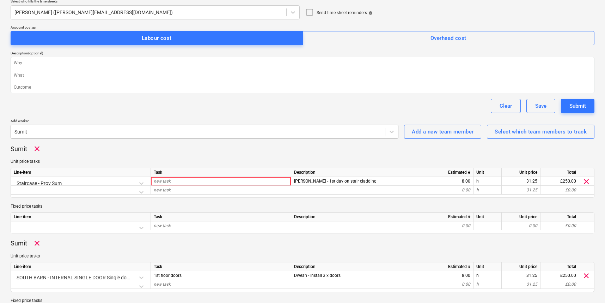
scroll to position [104, 0]
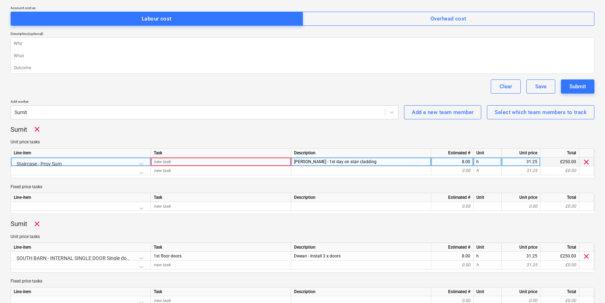
type textarea "x"
drag, startPoint x: 354, startPoint y: 161, endPoint x: 289, endPoint y: 160, distance: 64.6
click at [0, 0] on div "Staircase - Prov Sum new task Matt - 1st day on stair cladding 8.00 h 31.25 £25…" at bounding box center [0, 0] width 0 height 0
drag, startPoint x: 353, startPoint y: 159, endPoint x: 292, endPoint y: 158, distance: 61.4
click at [292, 158] on div "[PERSON_NAME] - 1st day on stair cladding" at bounding box center [361, 161] width 140 height 9
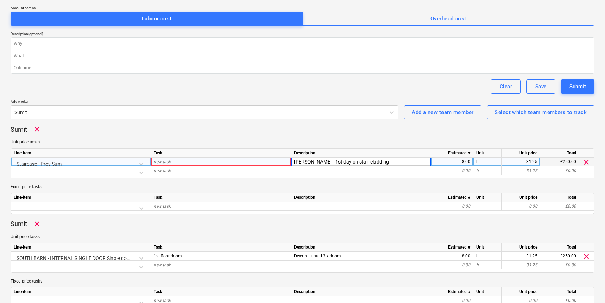
click at [204, 162] on div "new task" at bounding box center [221, 161] width 140 height 9
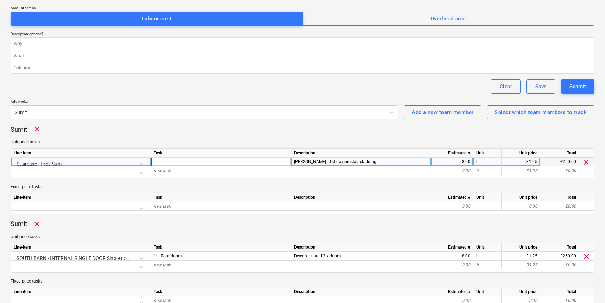
type input "[PERSON_NAME] - 1st day on stair cladding"
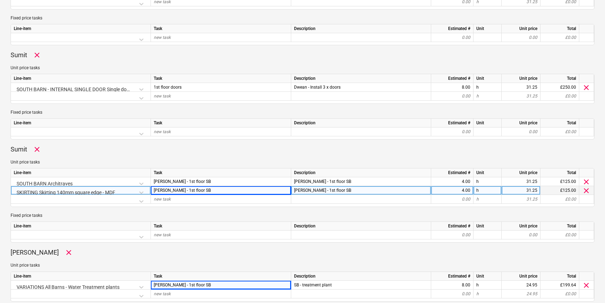
scroll to position [274, 0]
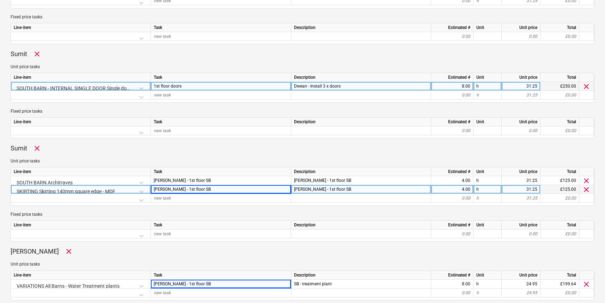
click at [300, 87] on div "Dwean - Install 3 x doors" at bounding box center [361, 86] width 140 height 9
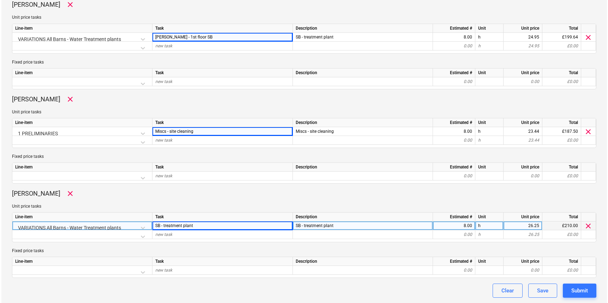
scroll to position [520, 0]
click at [576, 290] on div "Submit" at bounding box center [578, 290] width 17 height 9
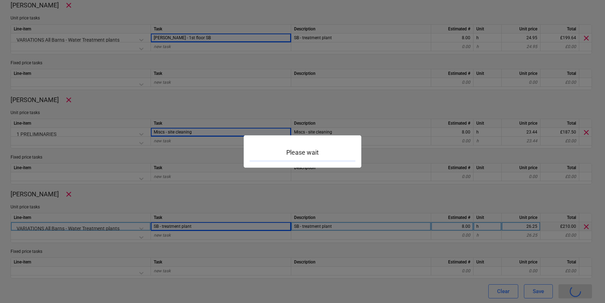
type textarea "x"
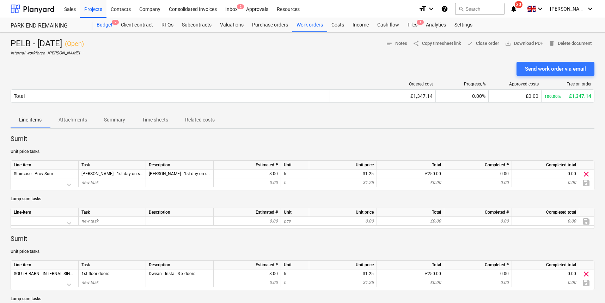
click at [101, 25] on div "Budget 2" at bounding box center [104, 25] width 24 height 14
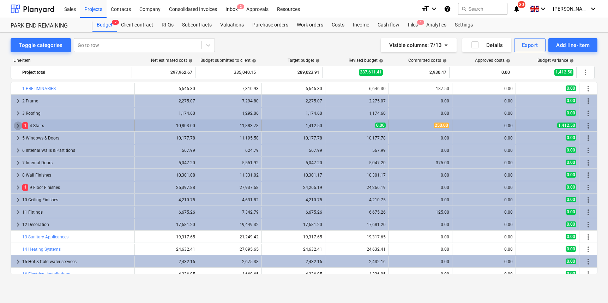
click at [22, 125] on span "keyboard_arrow_right" at bounding box center [18, 125] width 8 height 8
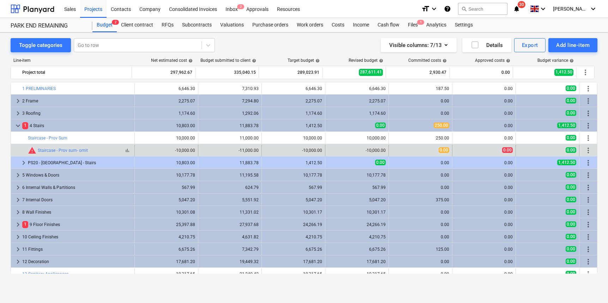
click at [32, 152] on span "warning" at bounding box center [32, 150] width 8 height 8
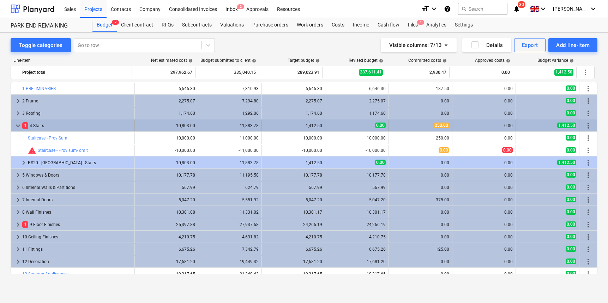
click at [25, 128] on span "1" at bounding box center [25, 125] width 6 height 7
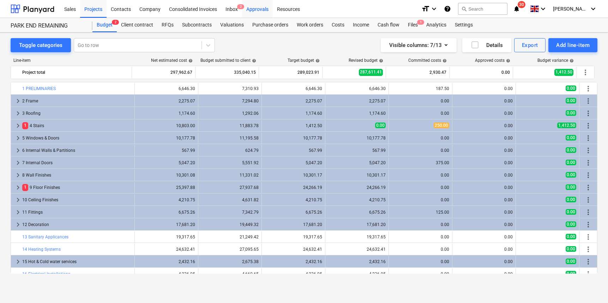
click at [256, 9] on div "Approvals" at bounding box center [257, 9] width 31 height 18
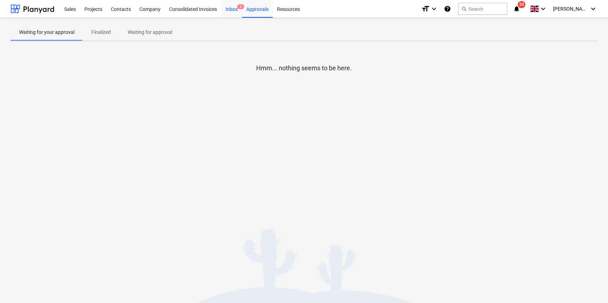
click at [231, 11] on div "Inbox 2" at bounding box center [231, 9] width 21 height 18
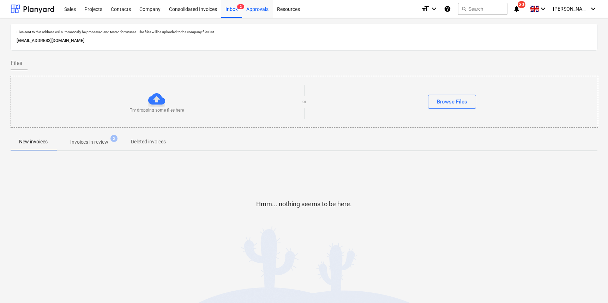
click at [254, 10] on div "Approvals" at bounding box center [257, 9] width 31 height 18
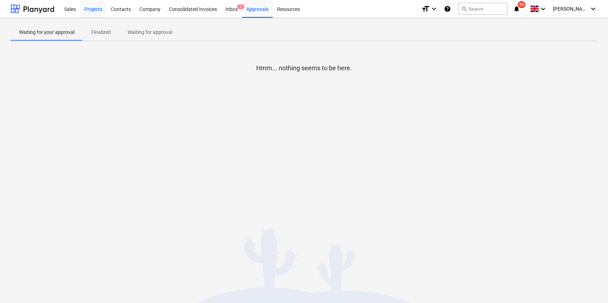
click at [96, 7] on div "Projects" at bounding box center [93, 9] width 26 height 18
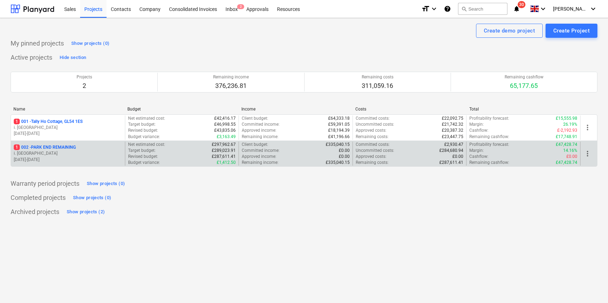
click at [49, 147] on p "1 002 - PARK END REMAINING" at bounding box center [45, 147] width 62 height 6
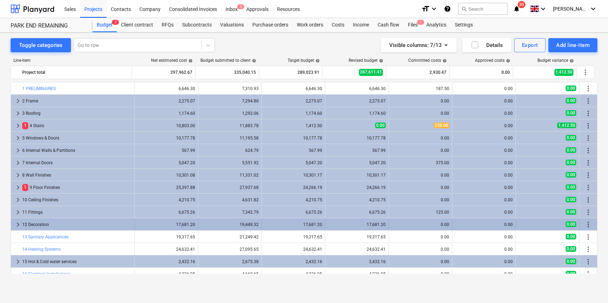
click at [47, 227] on div "12 Decoration" at bounding box center [76, 224] width 109 height 11
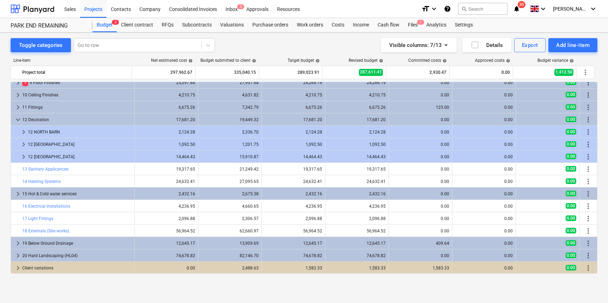
scroll to position [105, 0]
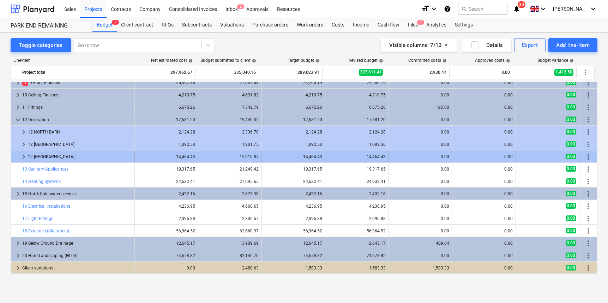
click at [48, 157] on div "12 [GEOGRAPHIC_DATA]" at bounding box center [80, 156] width 104 height 11
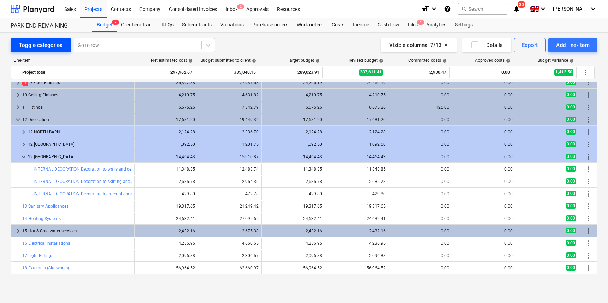
click at [40, 47] on div "Toggle categories" at bounding box center [40, 45] width 43 height 9
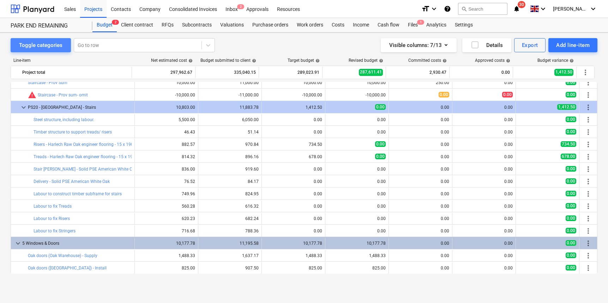
click at [42, 43] on div "Toggle categories" at bounding box center [40, 45] width 43 height 9
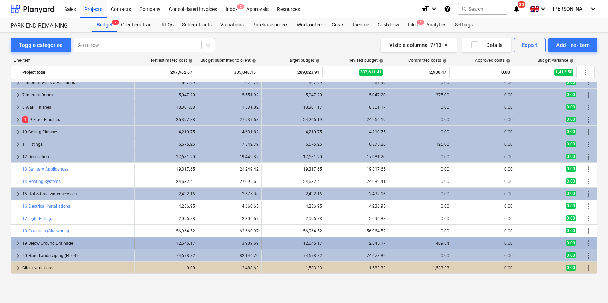
scroll to position [0, 0]
click at [45, 243] on div "19 Below Ground Drainage" at bounding box center [76, 242] width 109 height 11
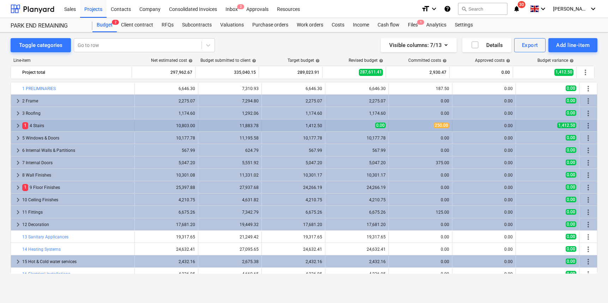
click at [305, 128] on div "1,412.50" at bounding box center [294, 125] width 58 height 11
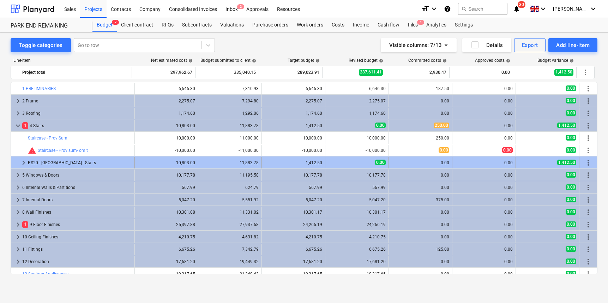
click at [308, 161] on div "1,412.50" at bounding box center [294, 162] width 58 height 5
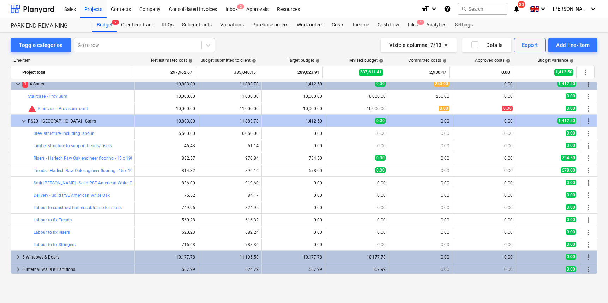
scroll to position [28, 0]
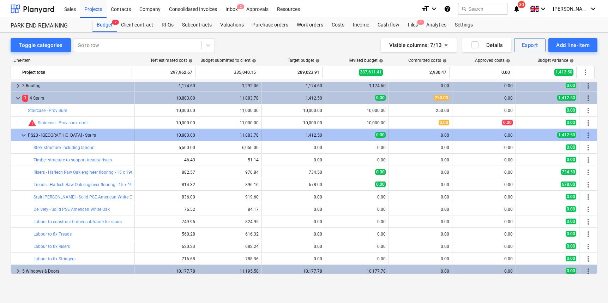
click at [310, 136] on div "1,412.50" at bounding box center [294, 135] width 58 height 5
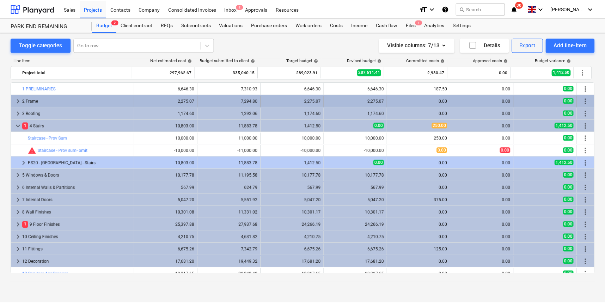
scroll to position [0, 0]
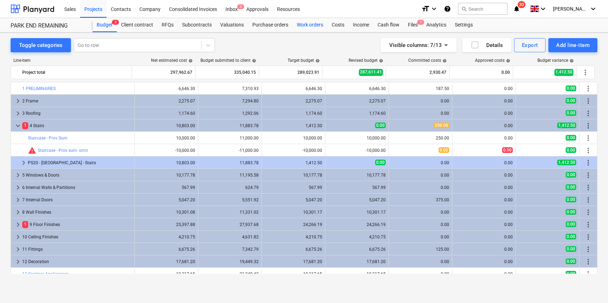
click at [310, 25] on div "Work orders" at bounding box center [309, 25] width 35 height 14
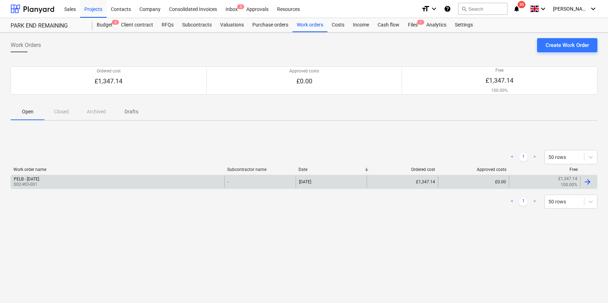
click at [423, 183] on div "£1,347.14" at bounding box center [402, 182] width 71 height 12
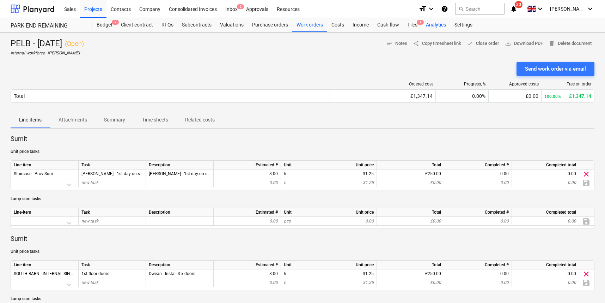
click at [428, 26] on div "Analytics" at bounding box center [436, 25] width 29 height 14
